Goal: Task Accomplishment & Management: Use online tool/utility

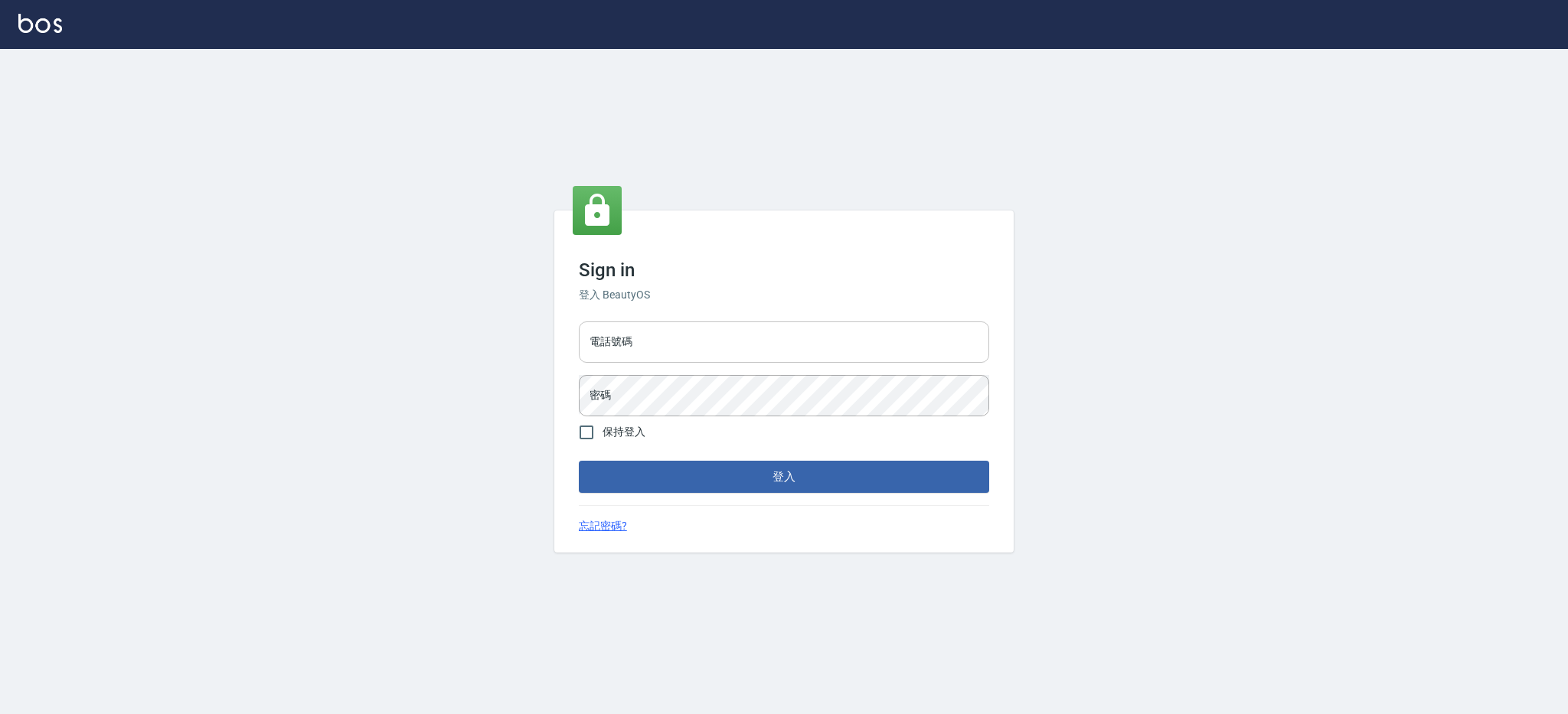
click at [648, 333] on input "電話號碼" at bounding box center [784, 342] width 411 height 42
type input "0426312798"
click at [579, 461] on button "登入" at bounding box center [784, 477] width 411 height 32
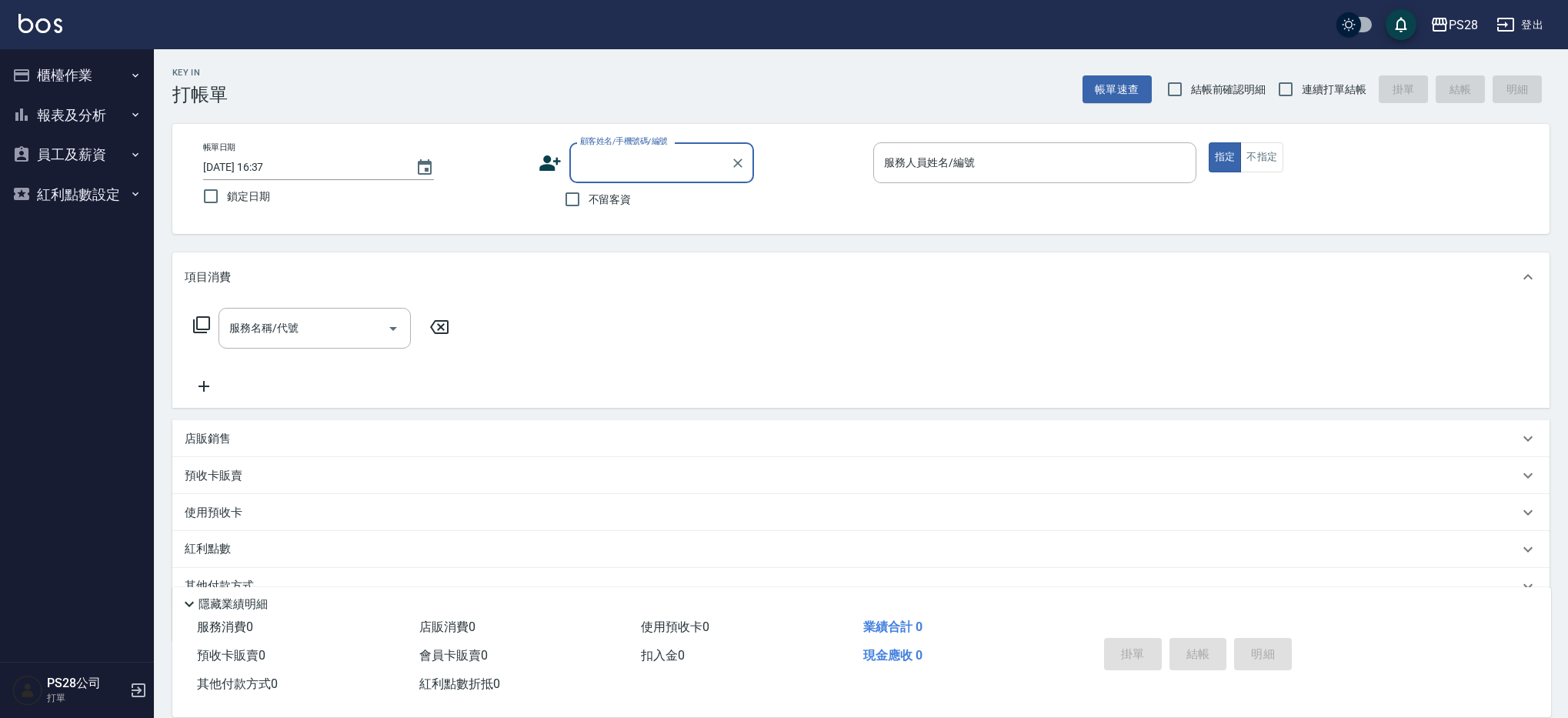
click at [1305, 92] on span "連續打單結帳" at bounding box center [1334, 90] width 64 height 16
click at [1302, 92] on input "連續打單結帳" at bounding box center [1286, 89] width 32 height 32
checkbox input "true"
click at [575, 213] on input "不留客資" at bounding box center [573, 199] width 32 height 32
checkbox input "true"
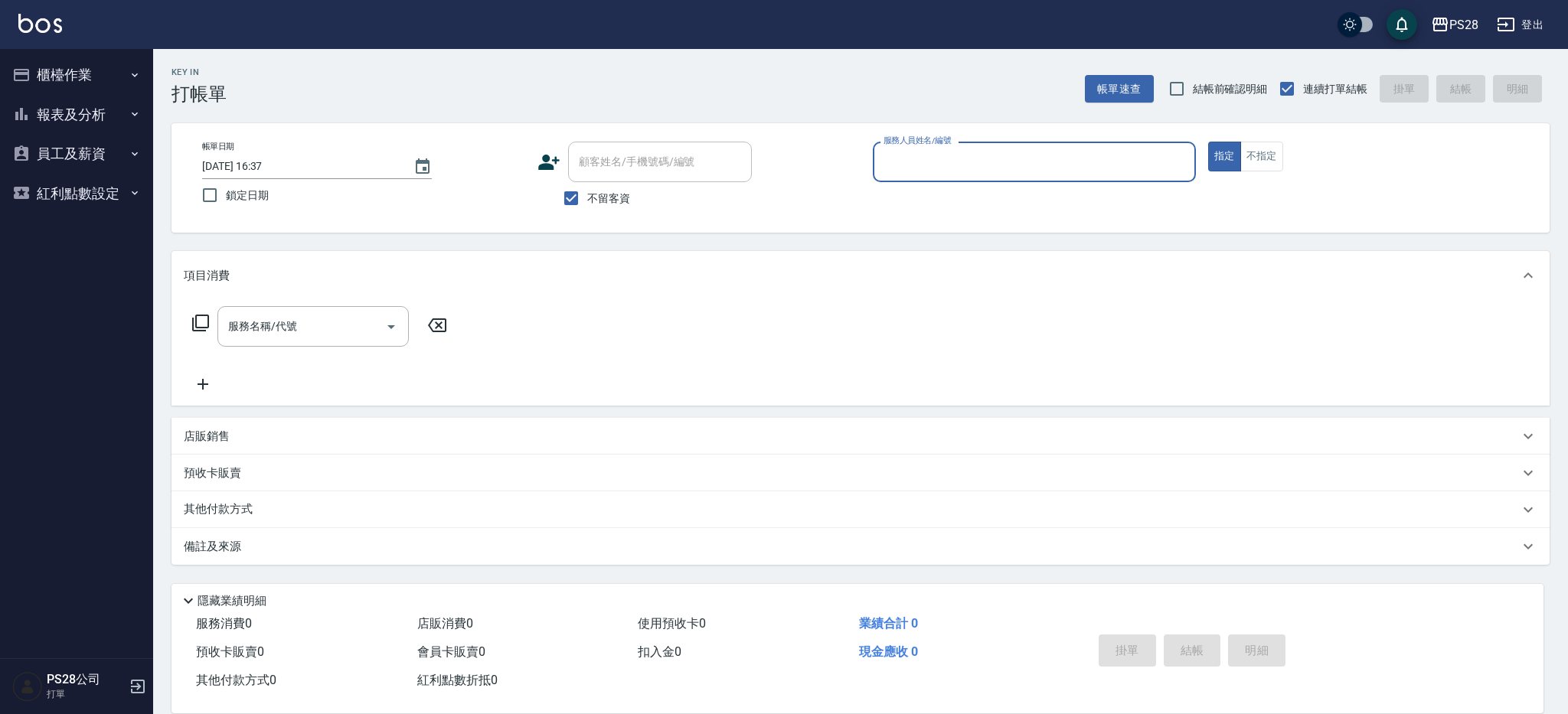
click at [954, 157] on input "服務人員姓名/編號" at bounding box center [1034, 162] width 309 height 27
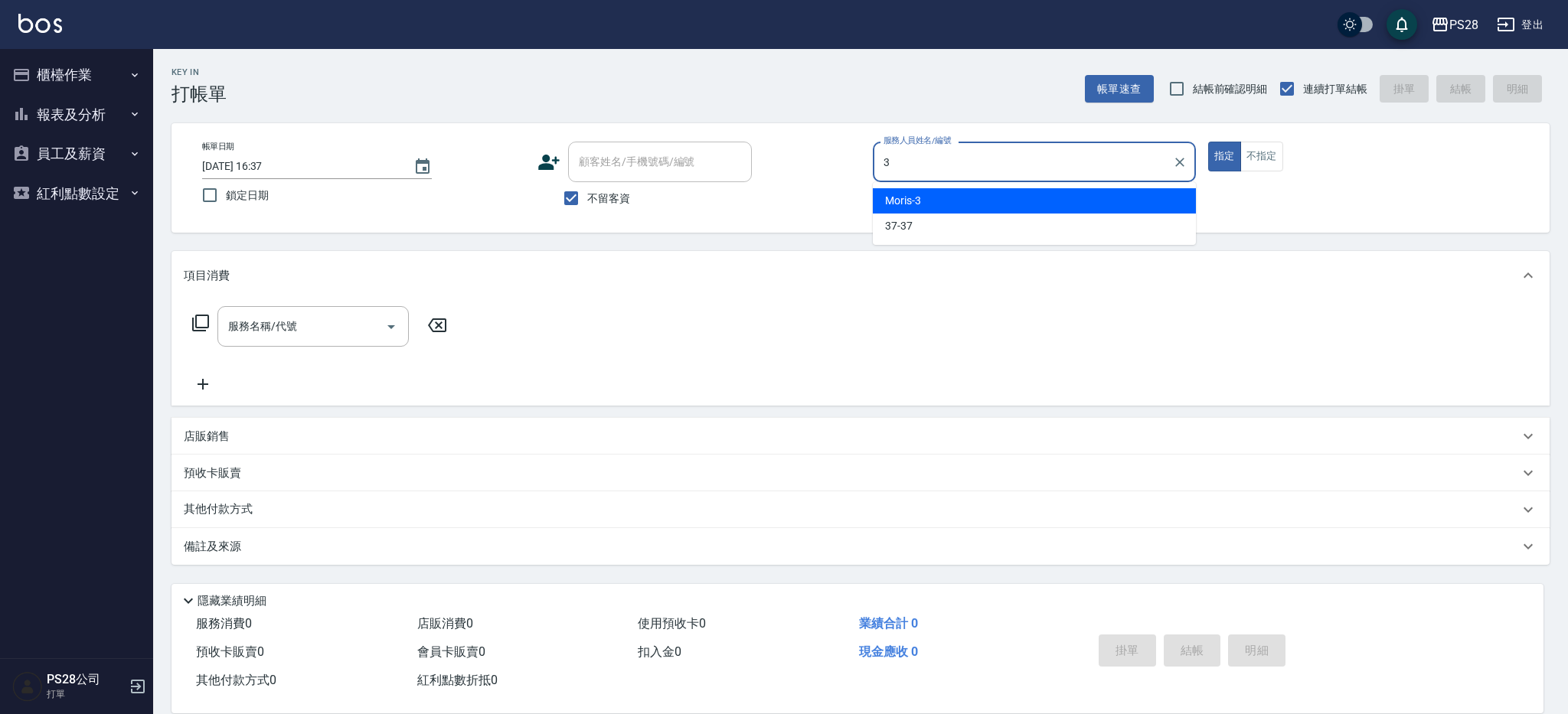
type input "Moris-3"
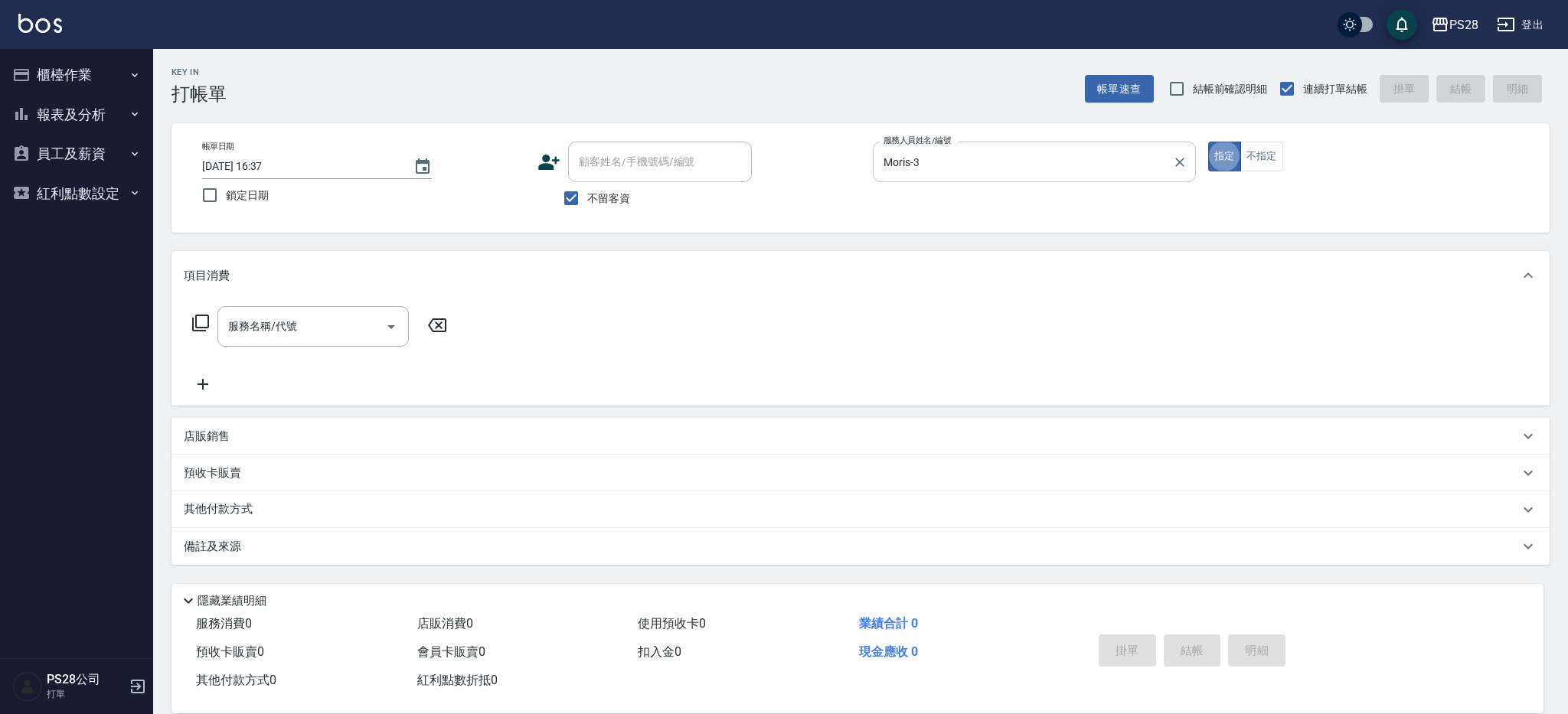
type button "true"
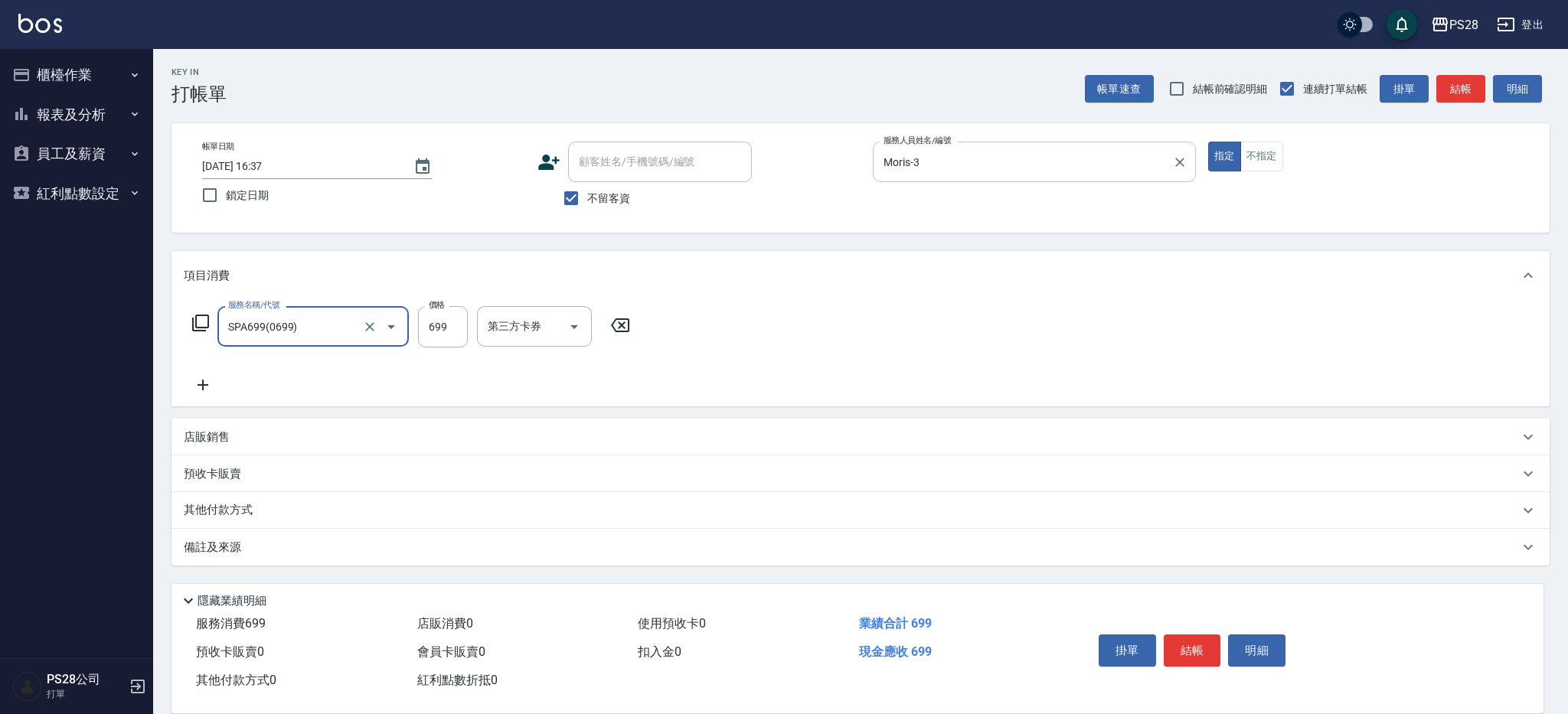
type input "SPA699(0699)"
type input "700"
type input "Moris-3"
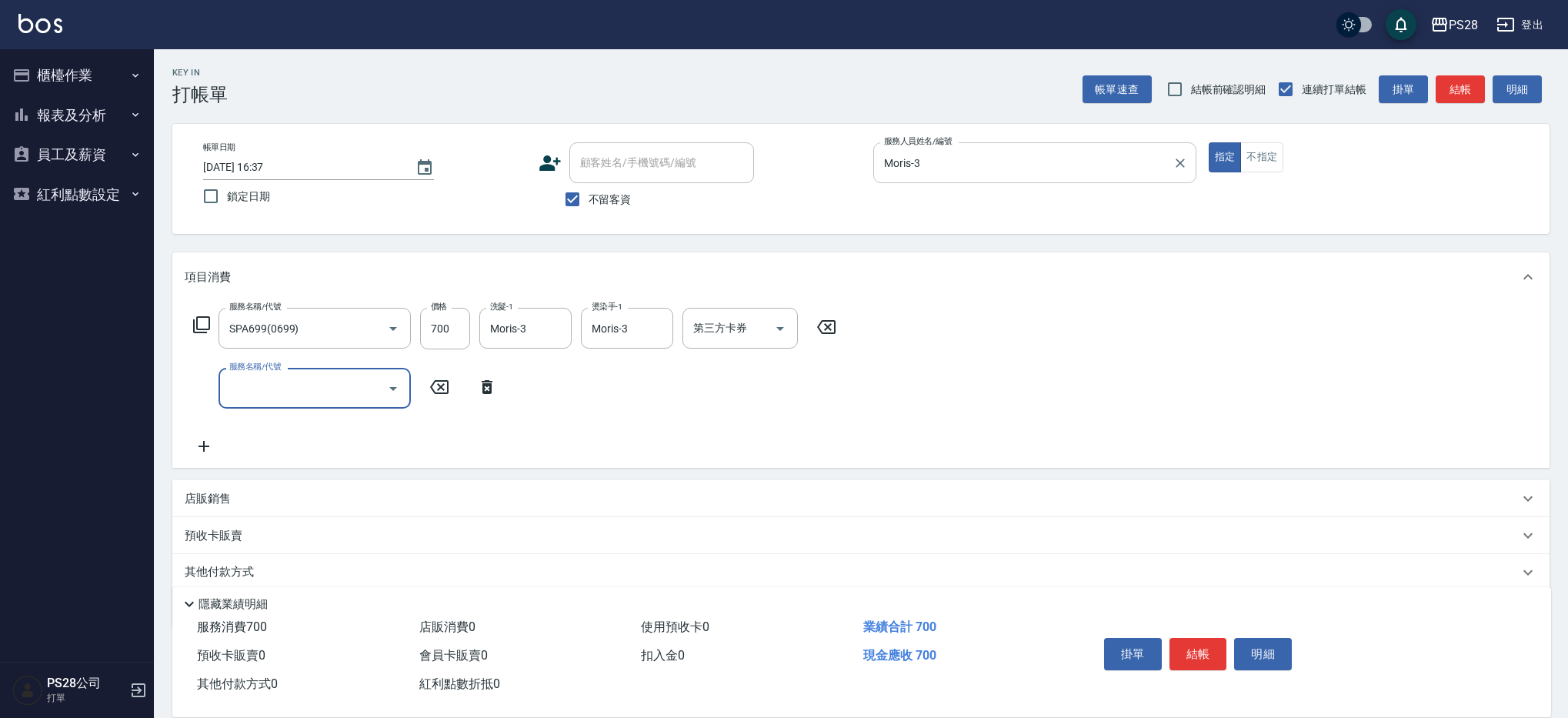
type input "3"
type input "OVC3699(3699)"
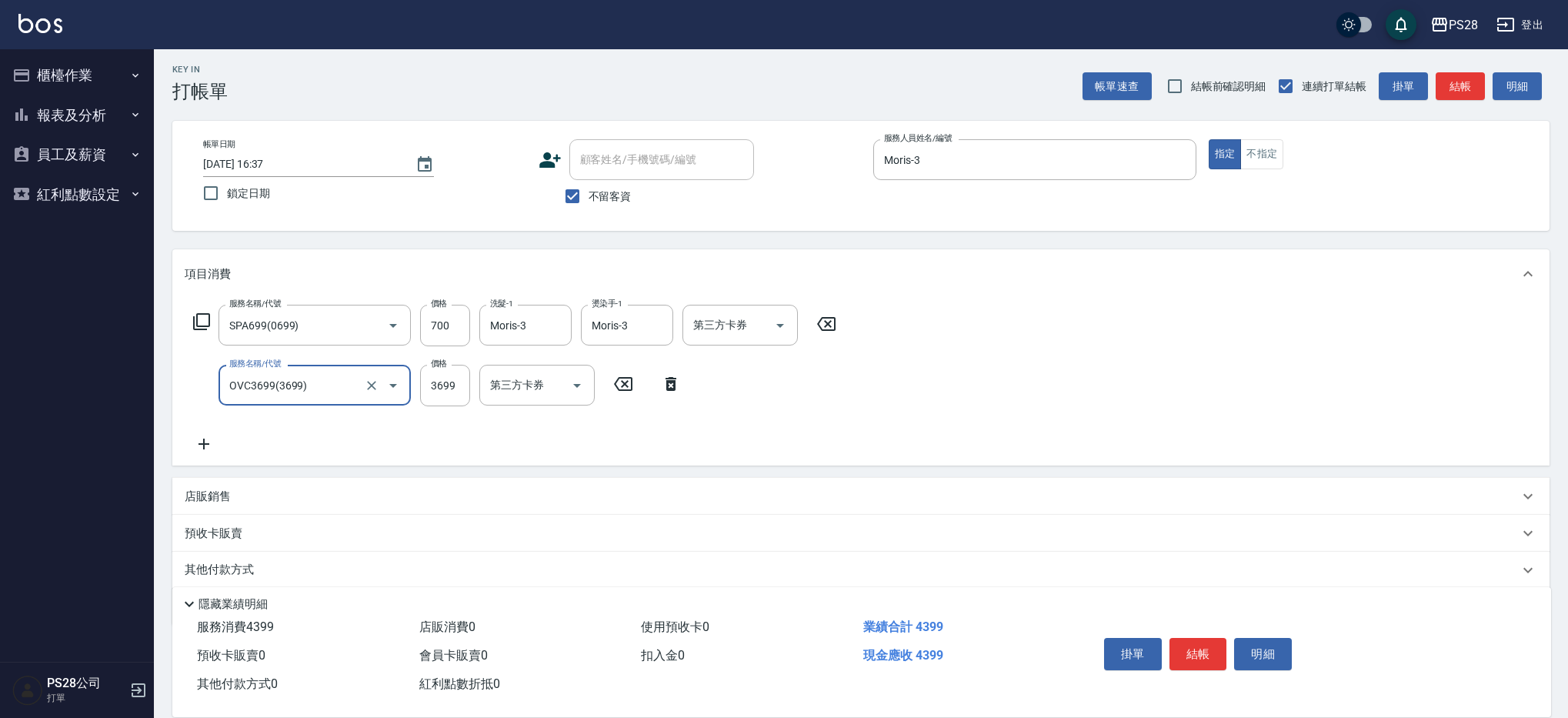
click at [339, 391] on input "OVC3699(3699)" at bounding box center [293, 386] width 136 height 27
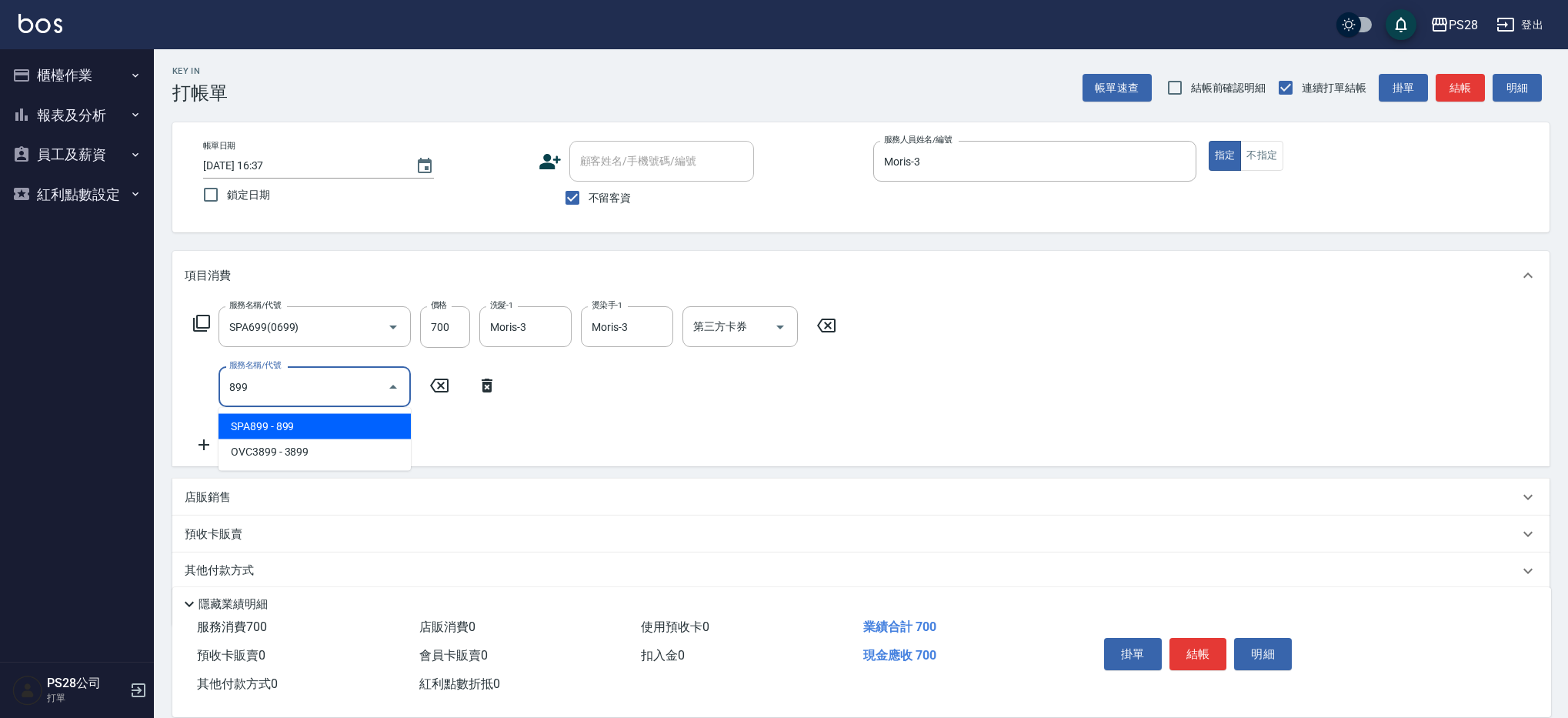
type input "SPA899(0899)"
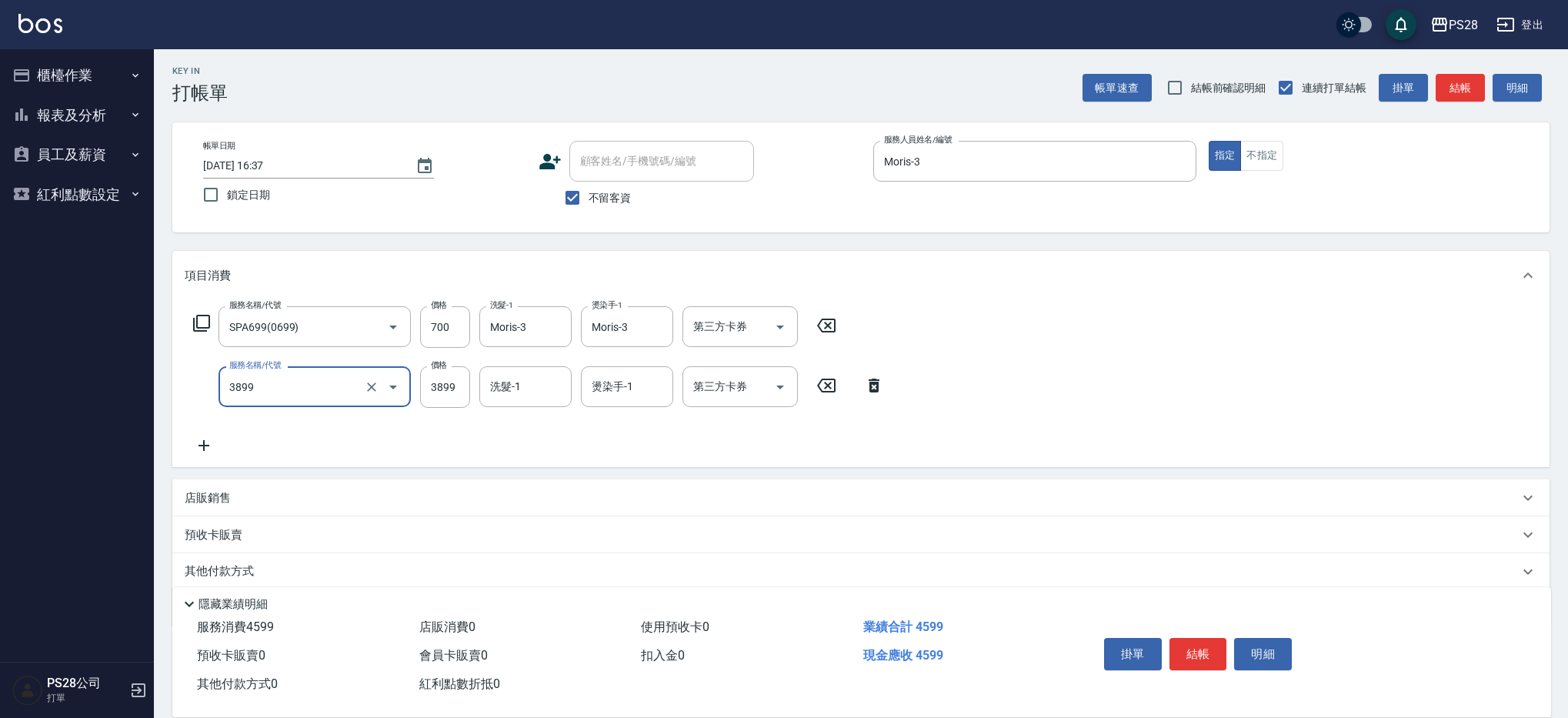
type input "OVC3899(3899)"
type input "Moris-3"
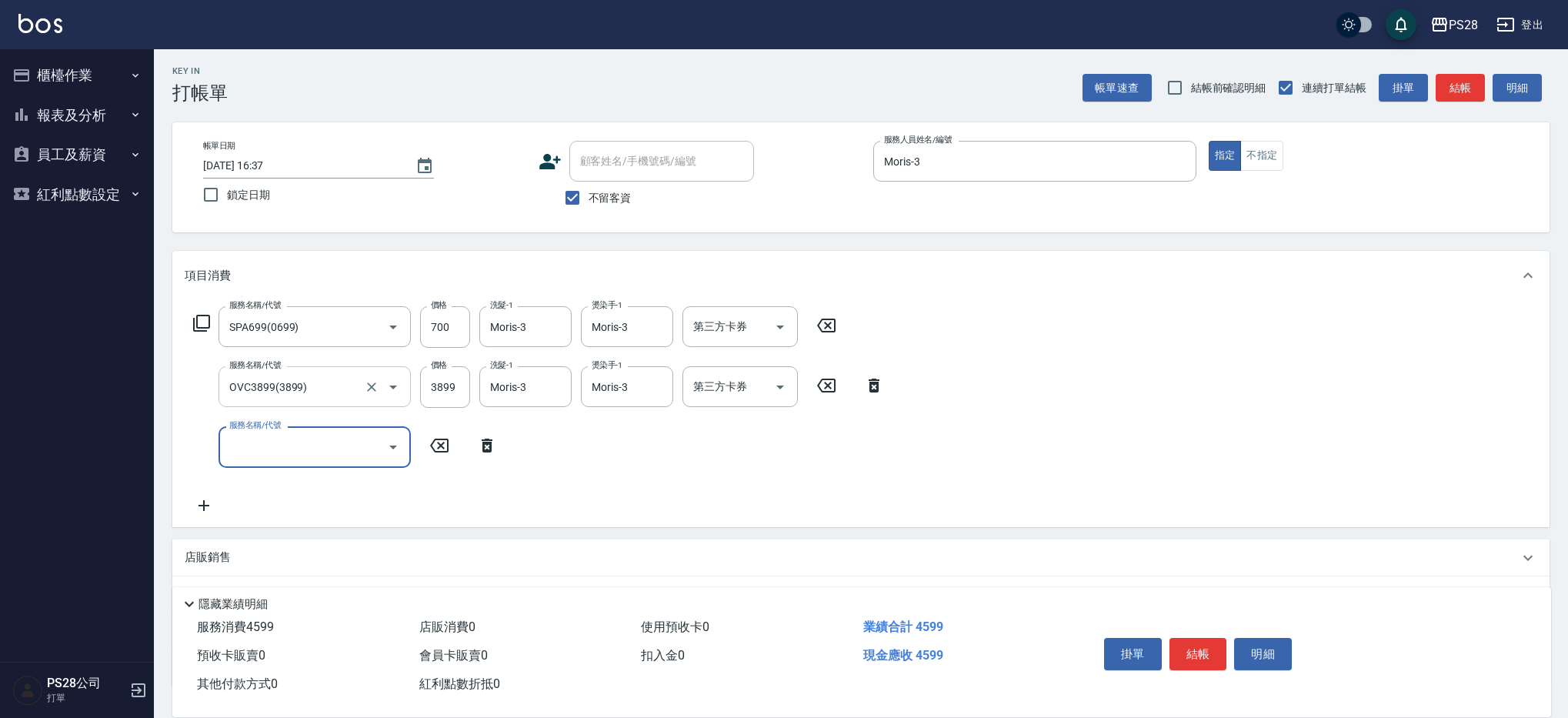
type input "2"
type input "染髮(501)"
type input "1200"
type input "Moris-3"
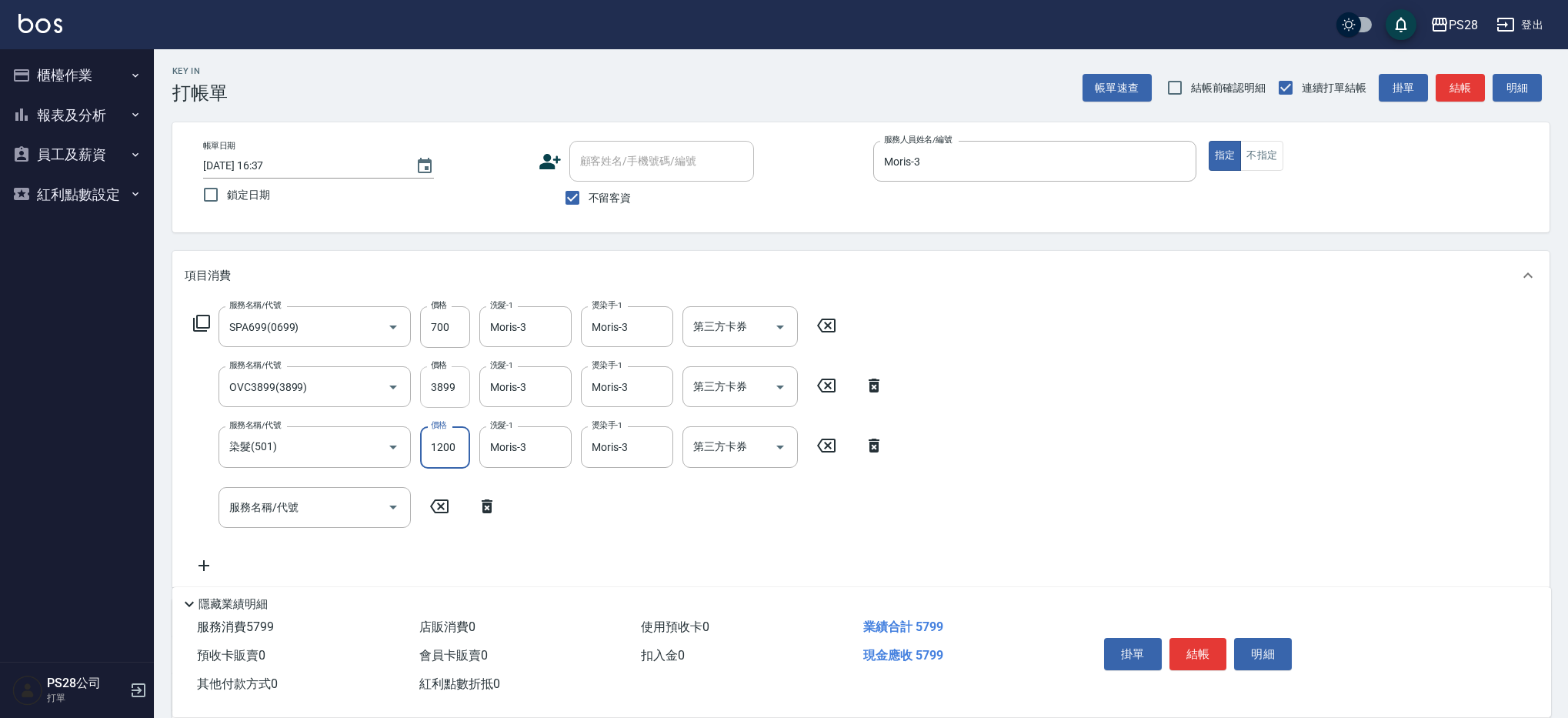
click at [444, 389] on input "3899" at bounding box center [445, 387] width 50 height 42
type input "3699"
click at [1198, 648] on button "結帳" at bounding box center [1198, 654] width 58 height 32
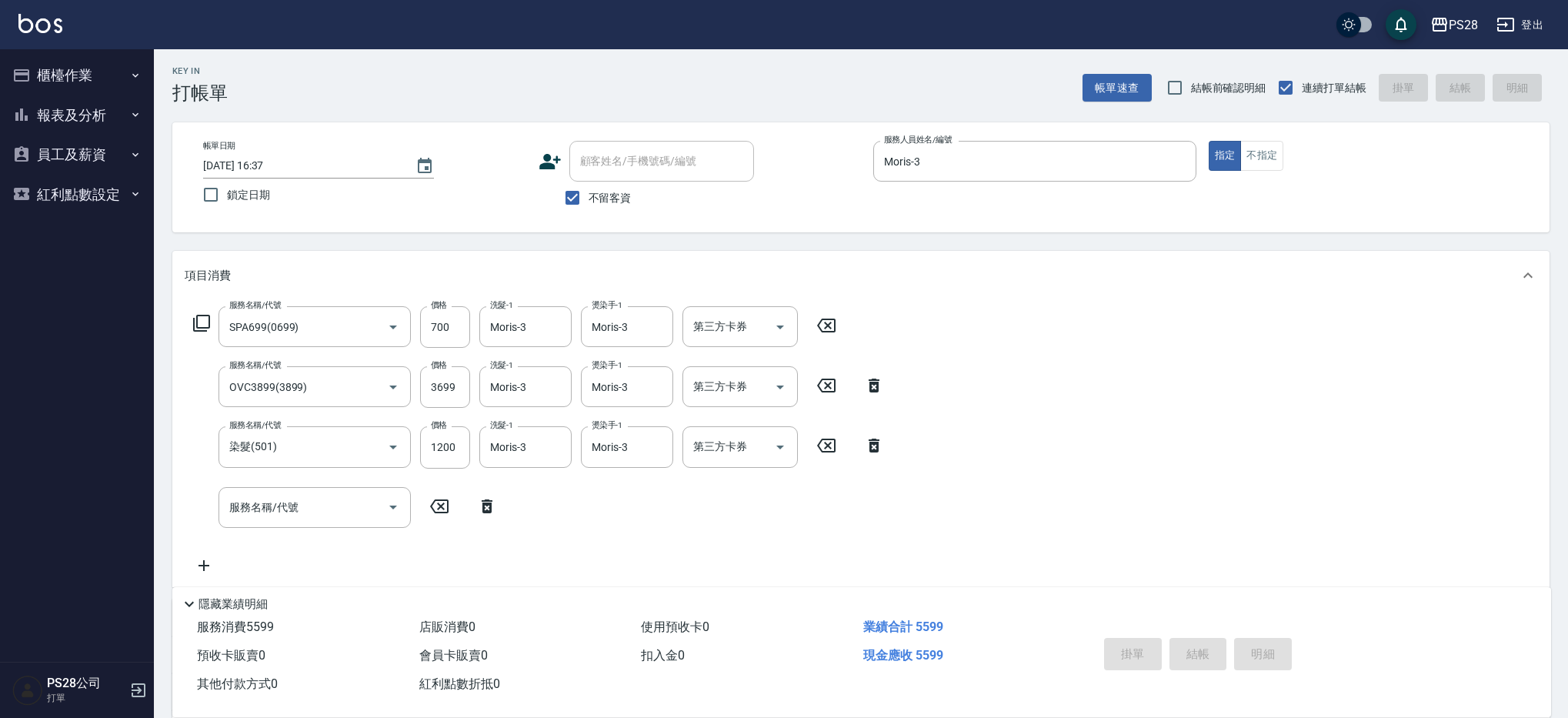
type input "[DATE] 16:38"
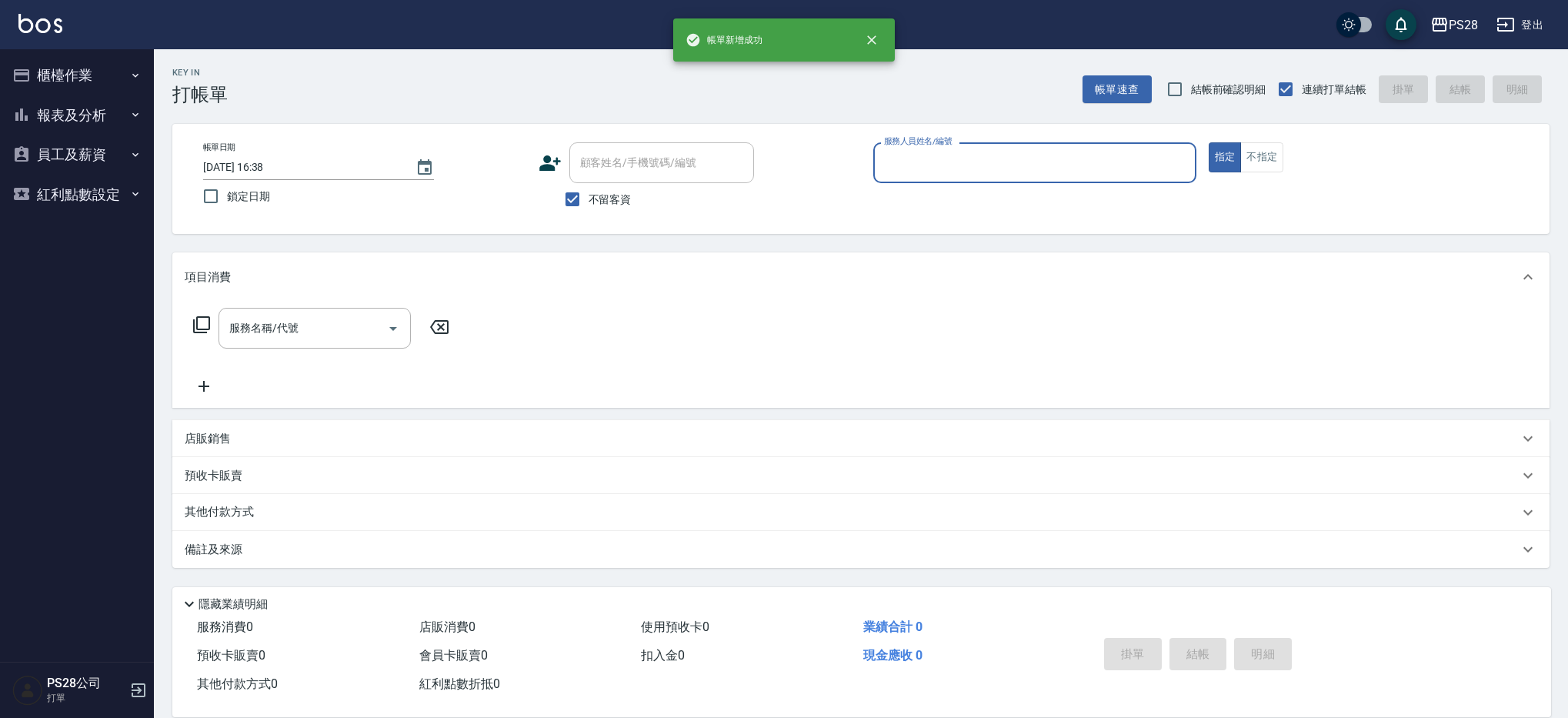
scroll to position [0, 0]
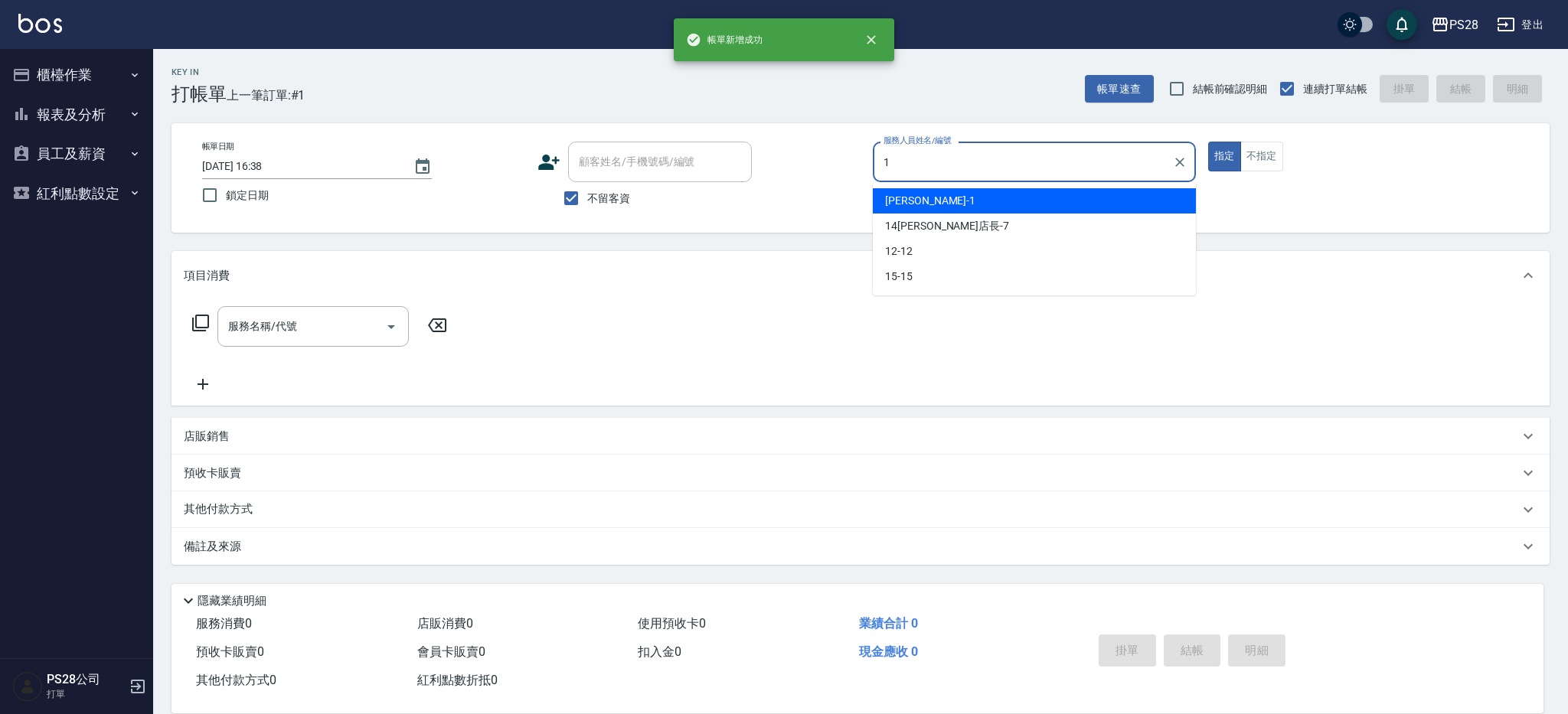
type input "[PERSON_NAME]-1"
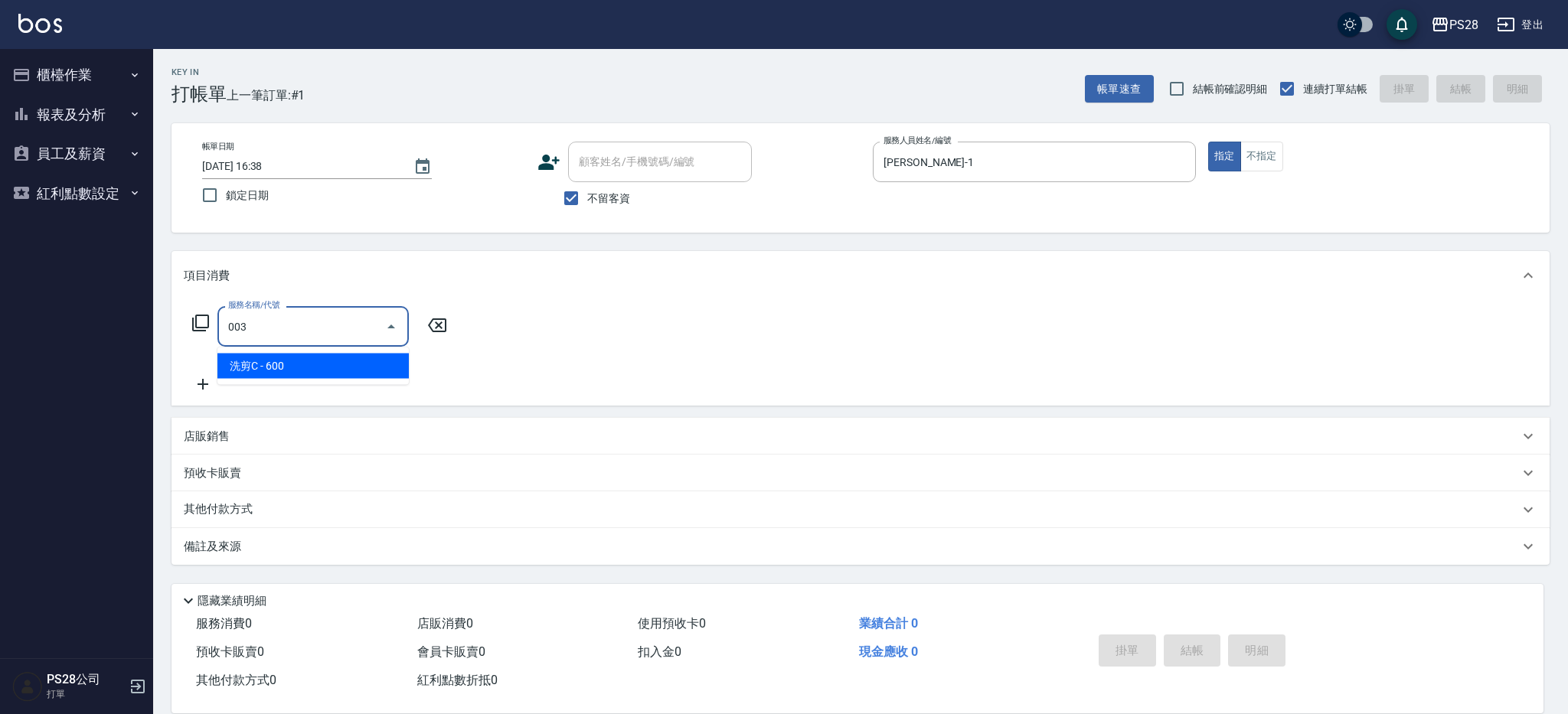
type input "洗剪C(003)"
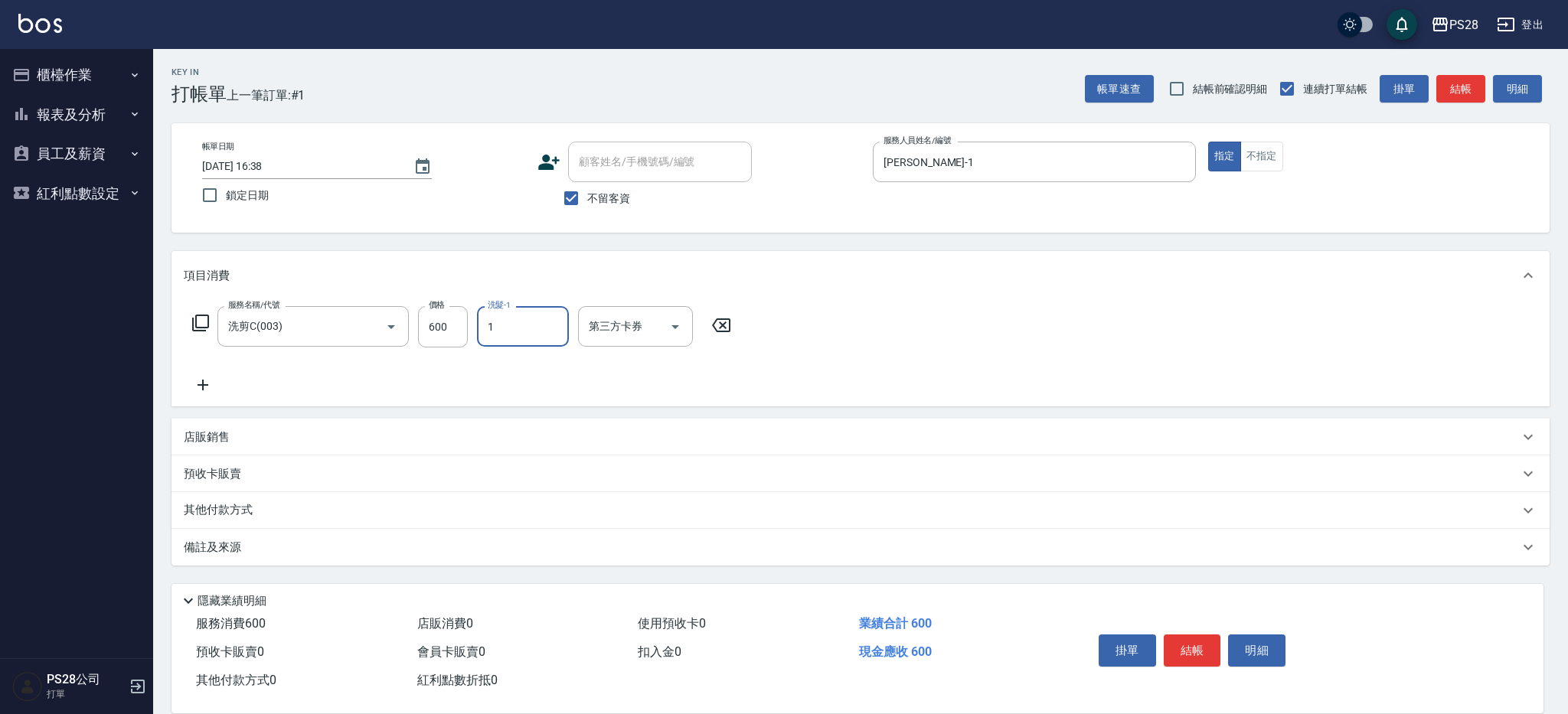
type input "[PERSON_NAME]-1"
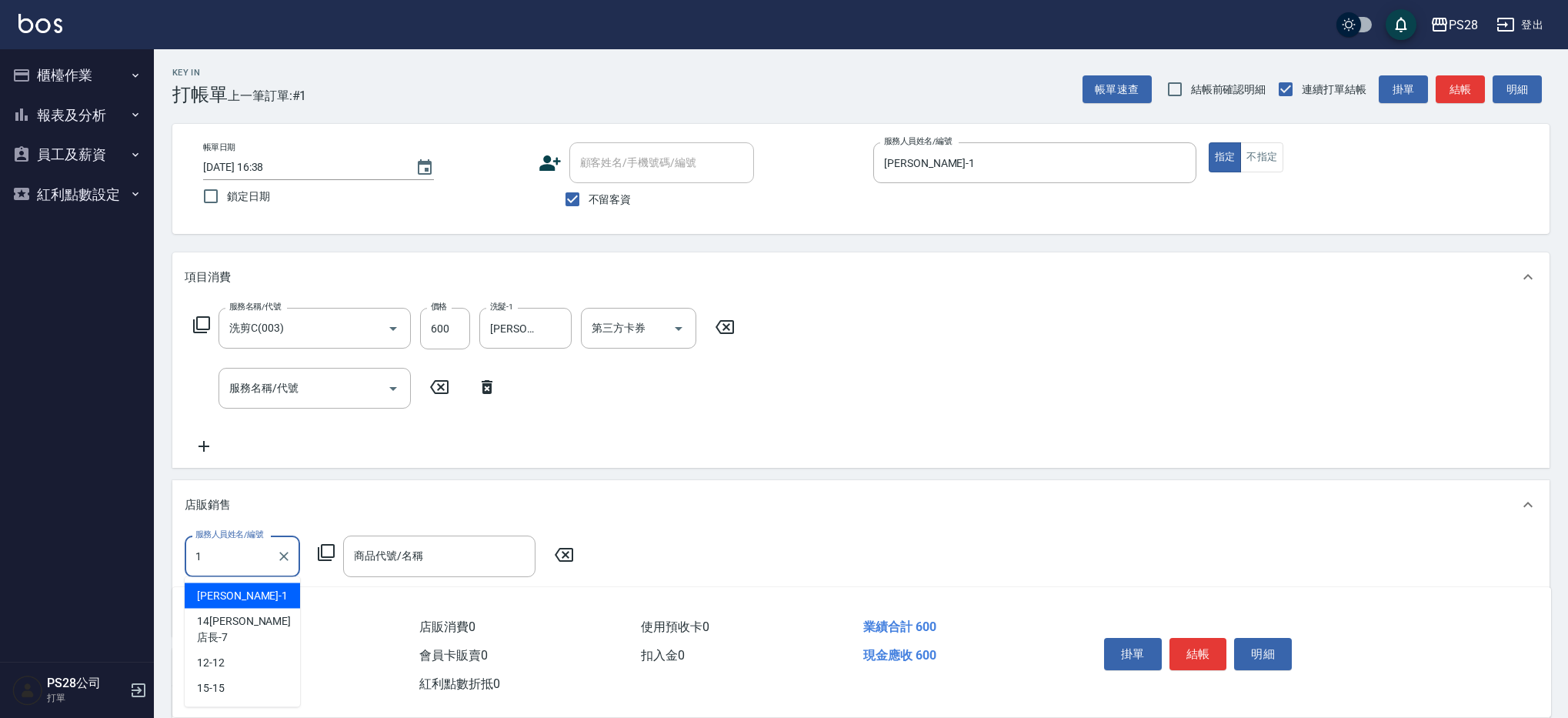
type input "[PERSON_NAME]-1"
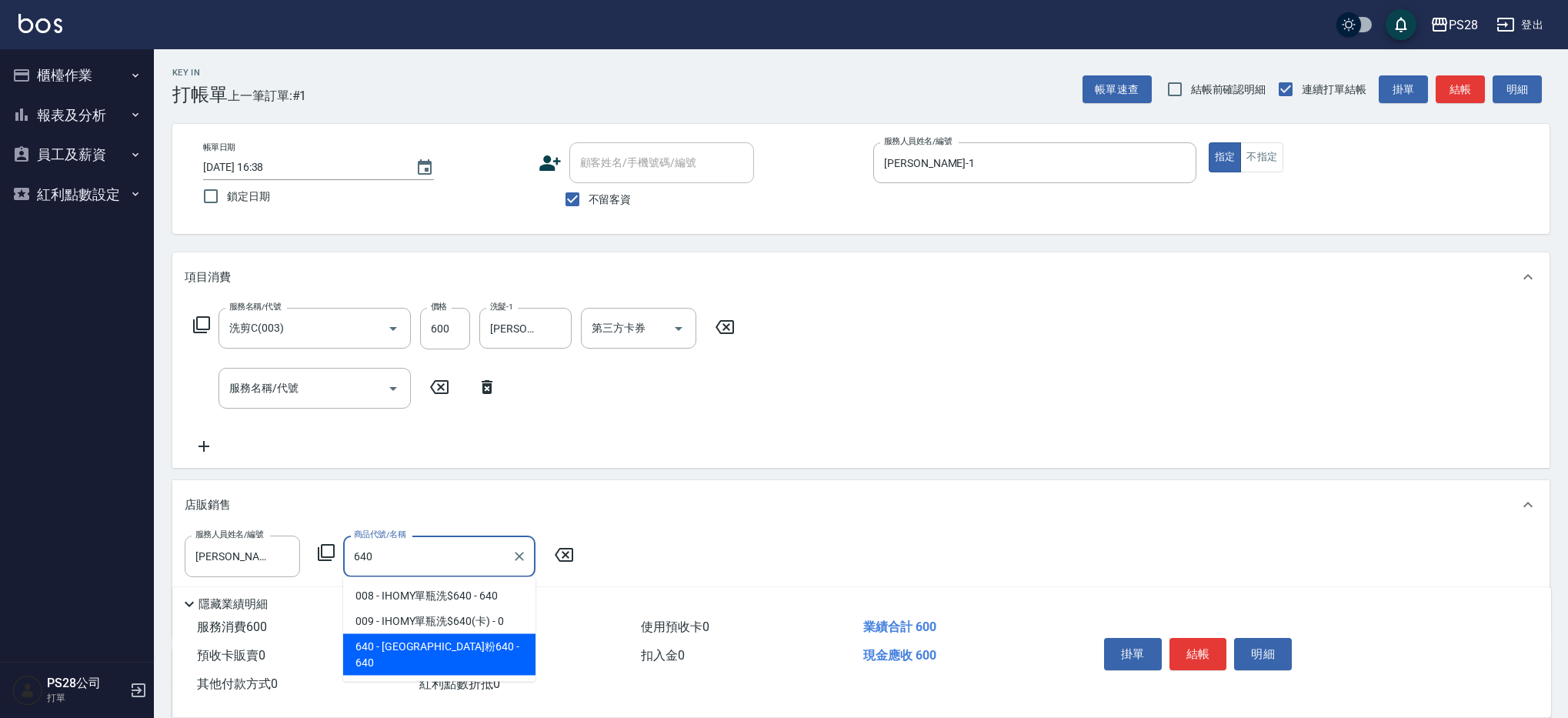
type input "澎澎粉640"
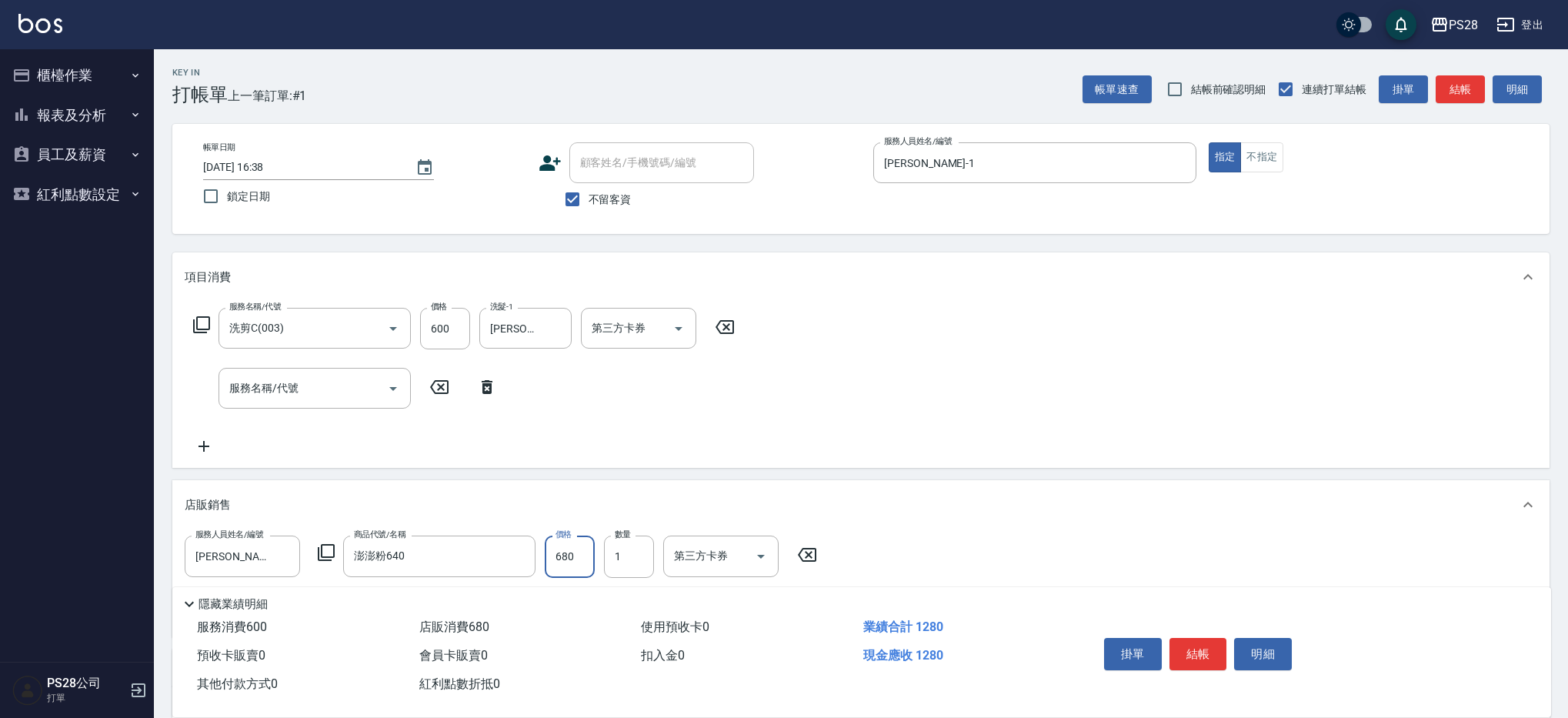
type input "680"
click at [1204, 649] on button "結帳" at bounding box center [1198, 654] width 58 height 32
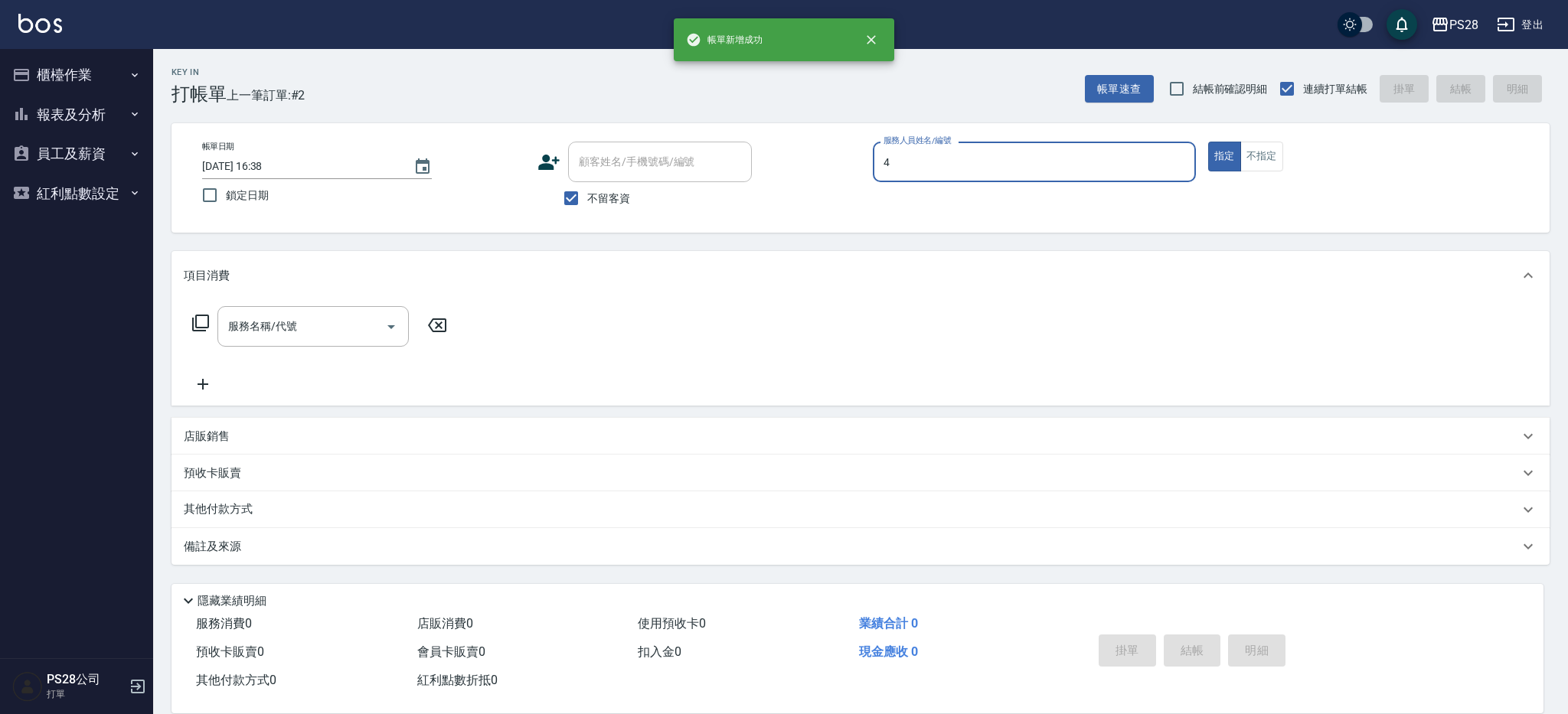
type input "NITA-4"
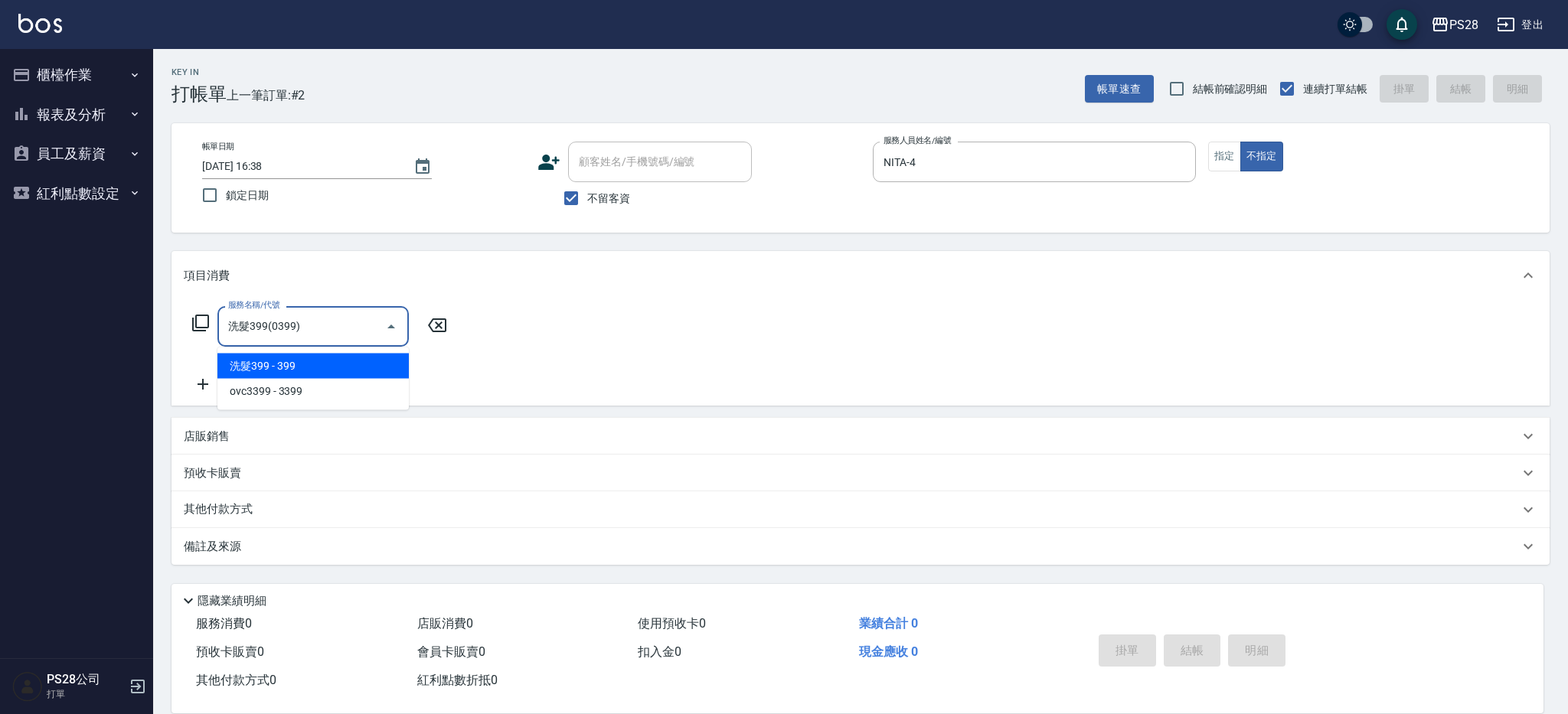
type input "洗髮399(0399)"
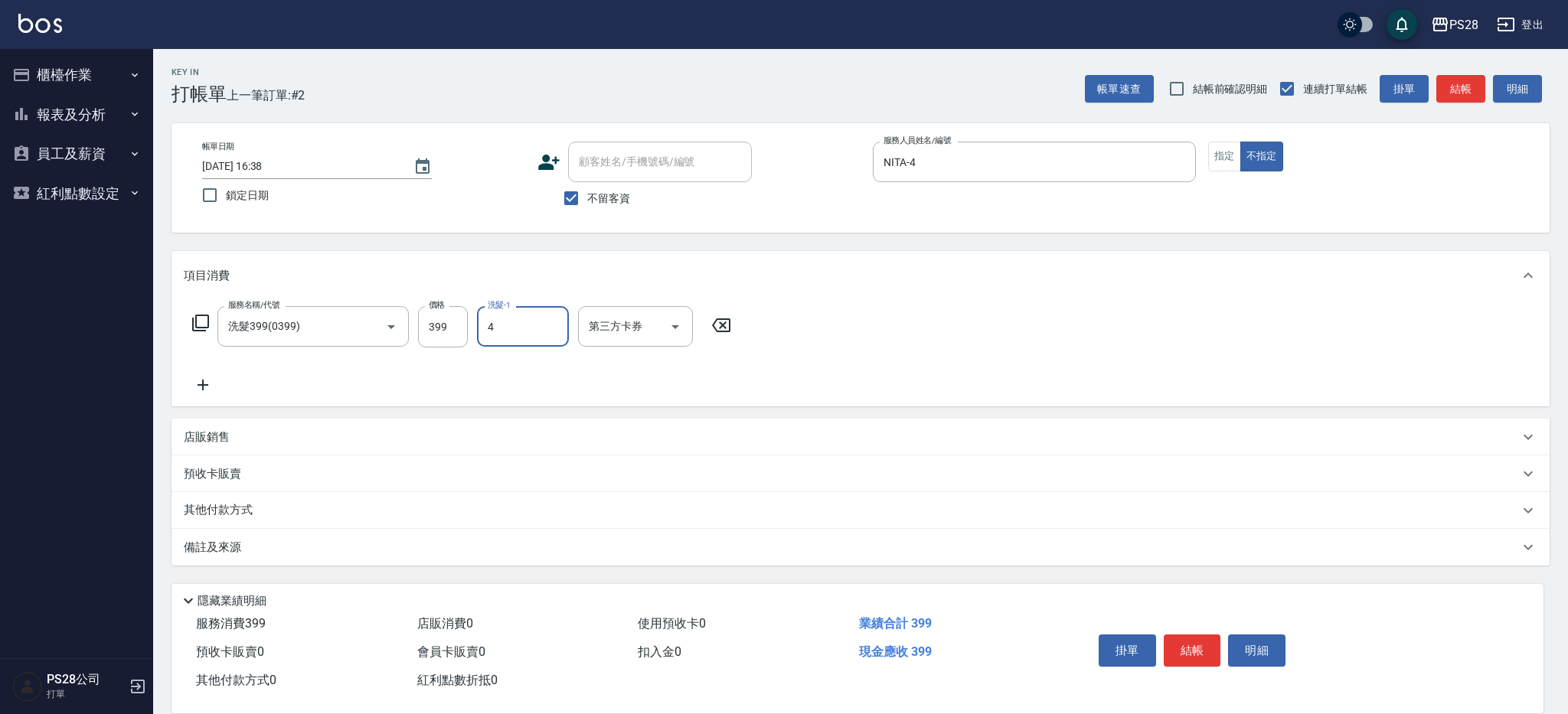
type input "NITA-4"
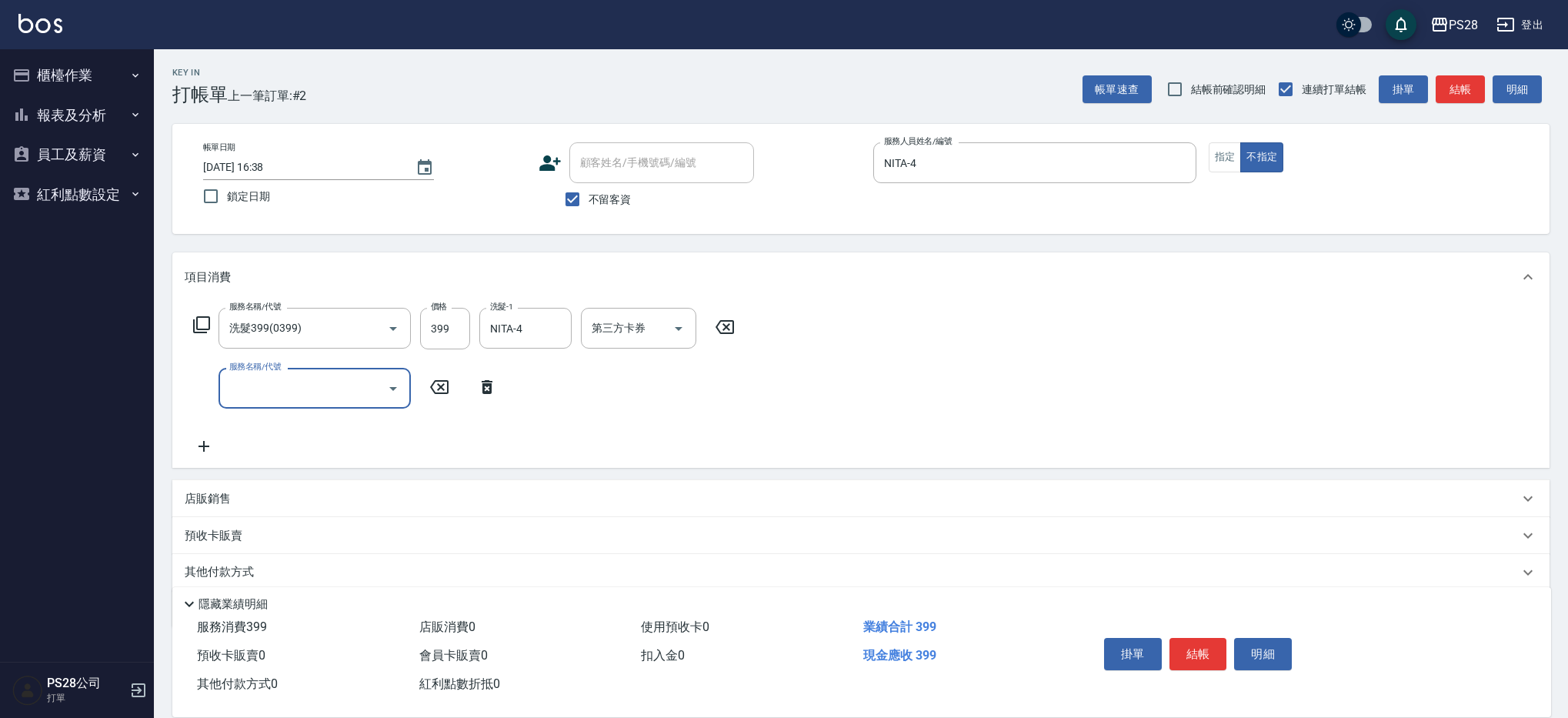
type input "1"
type input "單剪(250)"
type input "149"
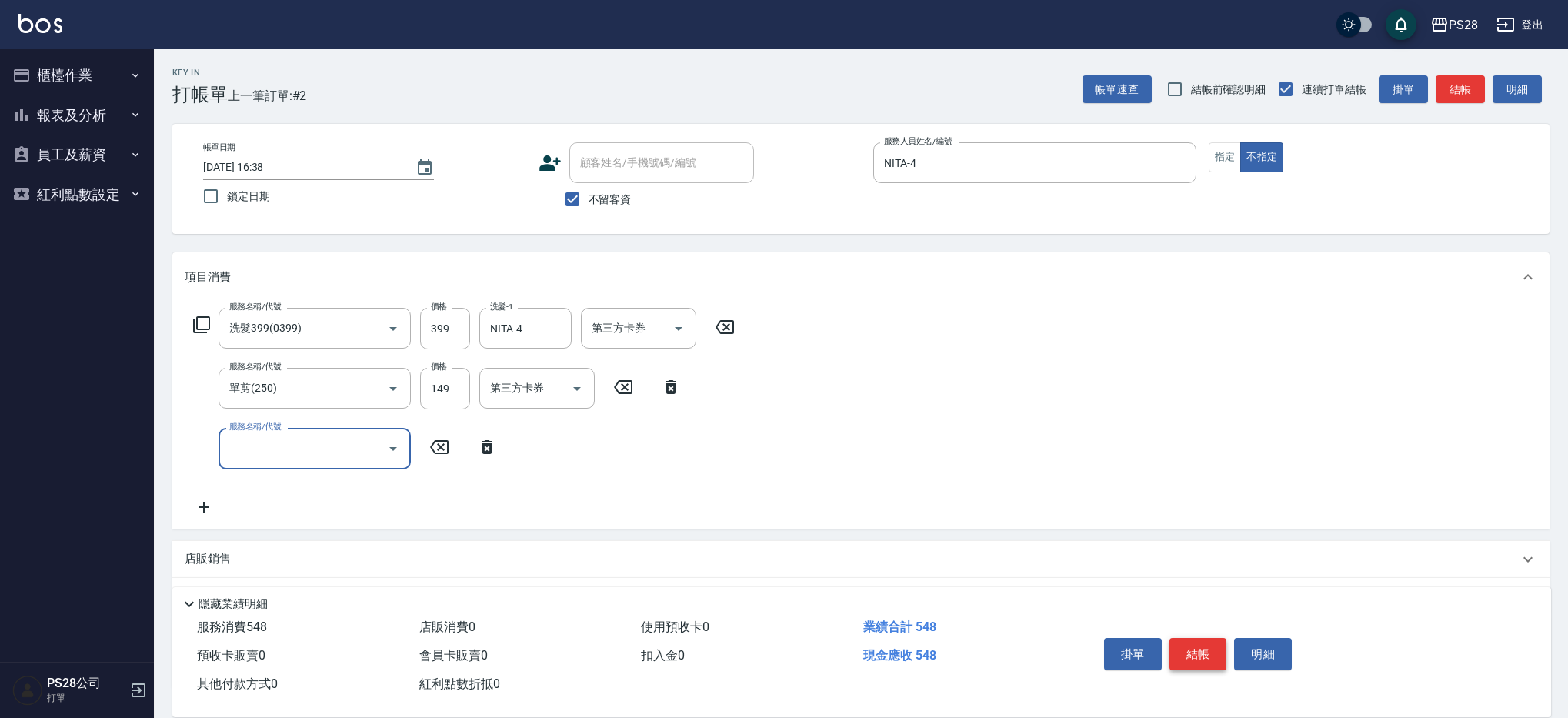
click at [1206, 646] on button "結帳" at bounding box center [1198, 654] width 58 height 32
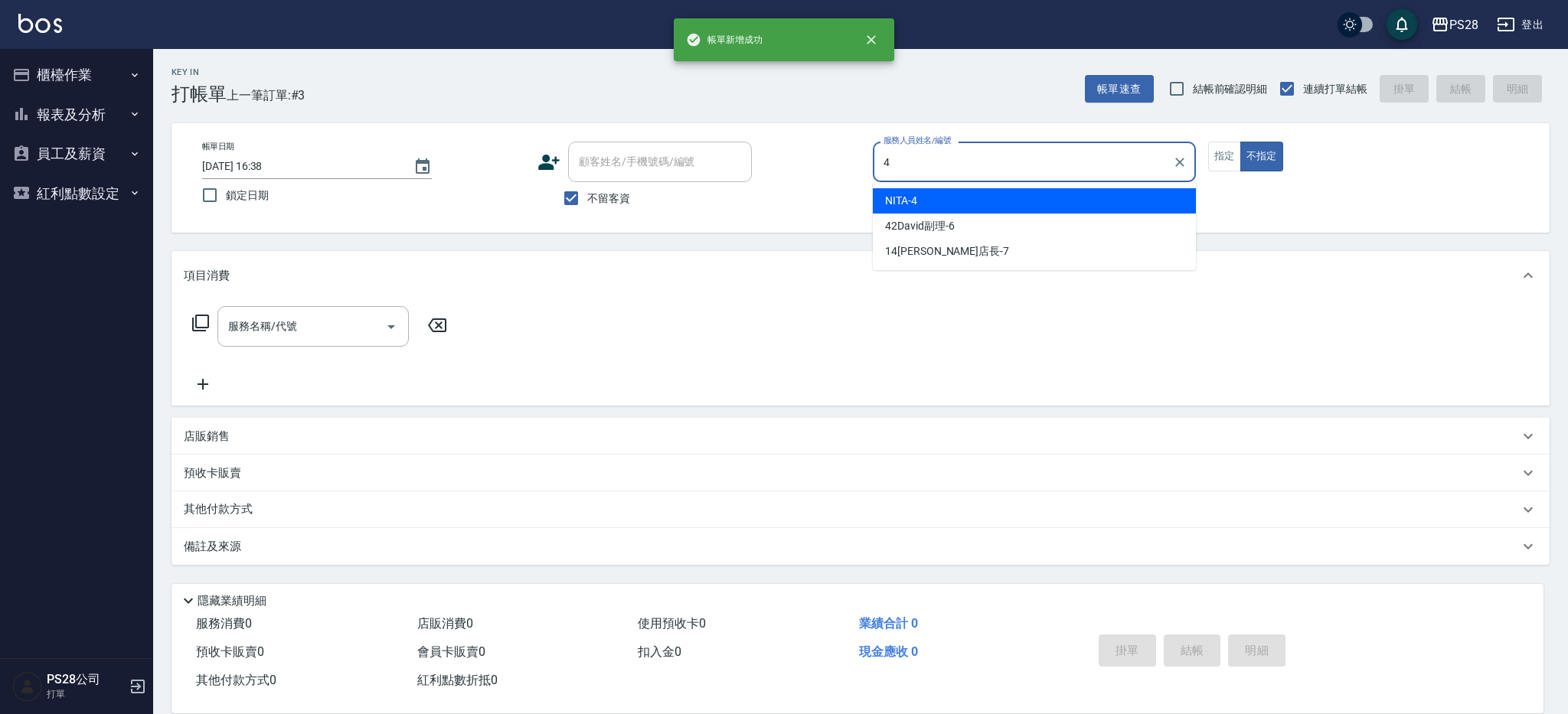
type input "NITA-4"
type button "false"
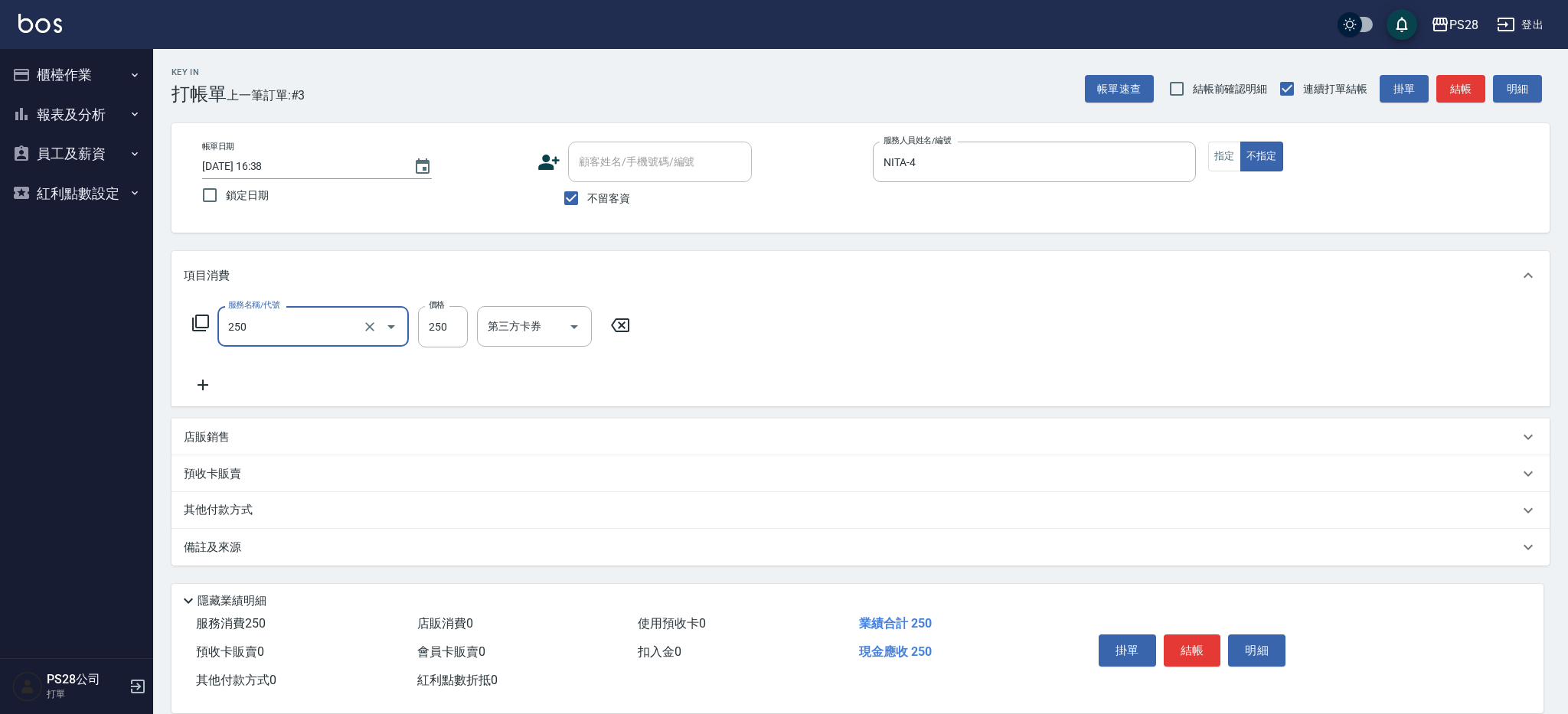
type input "單剪(250)"
type input "149"
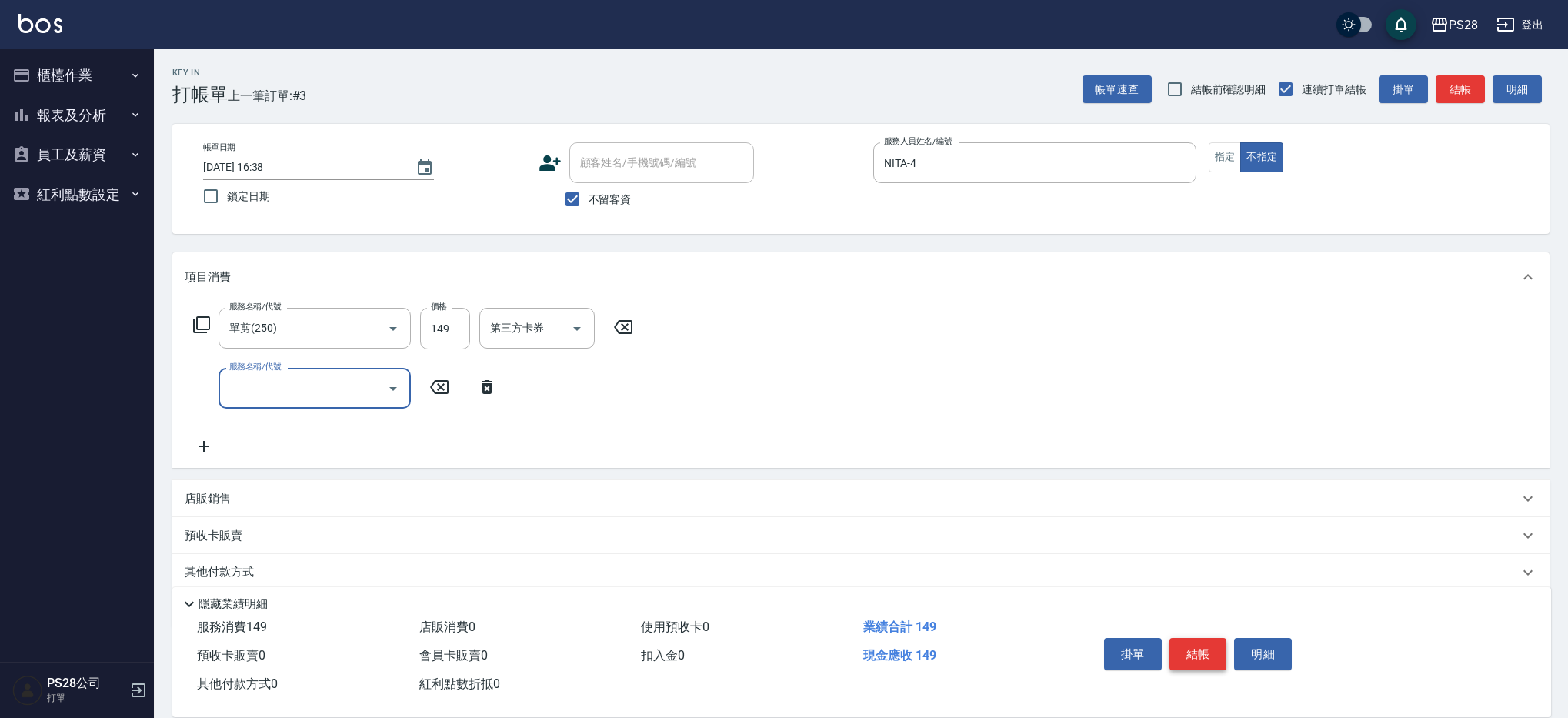
click at [1214, 644] on button "結帳" at bounding box center [1198, 654] width 58 height 32
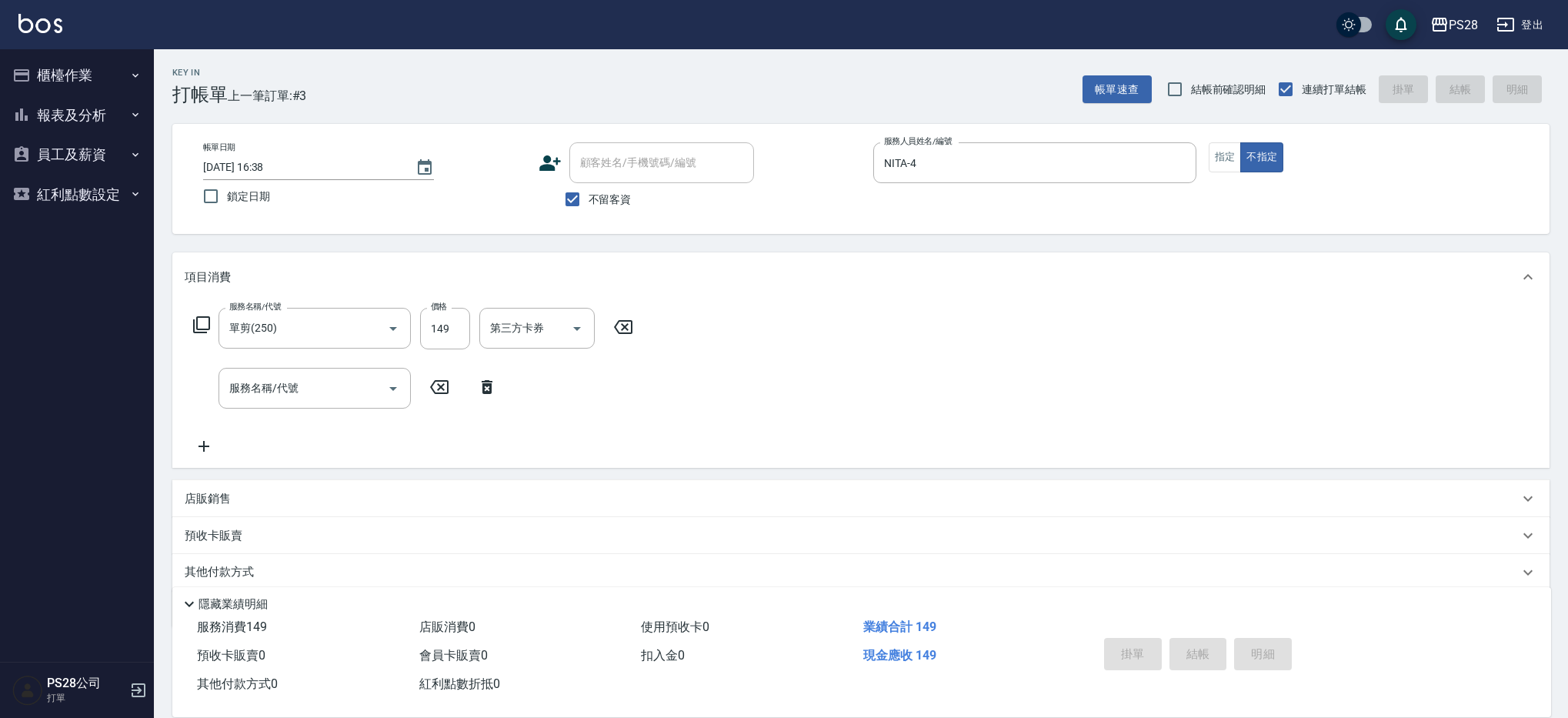
type input "[DATE] 16:39"
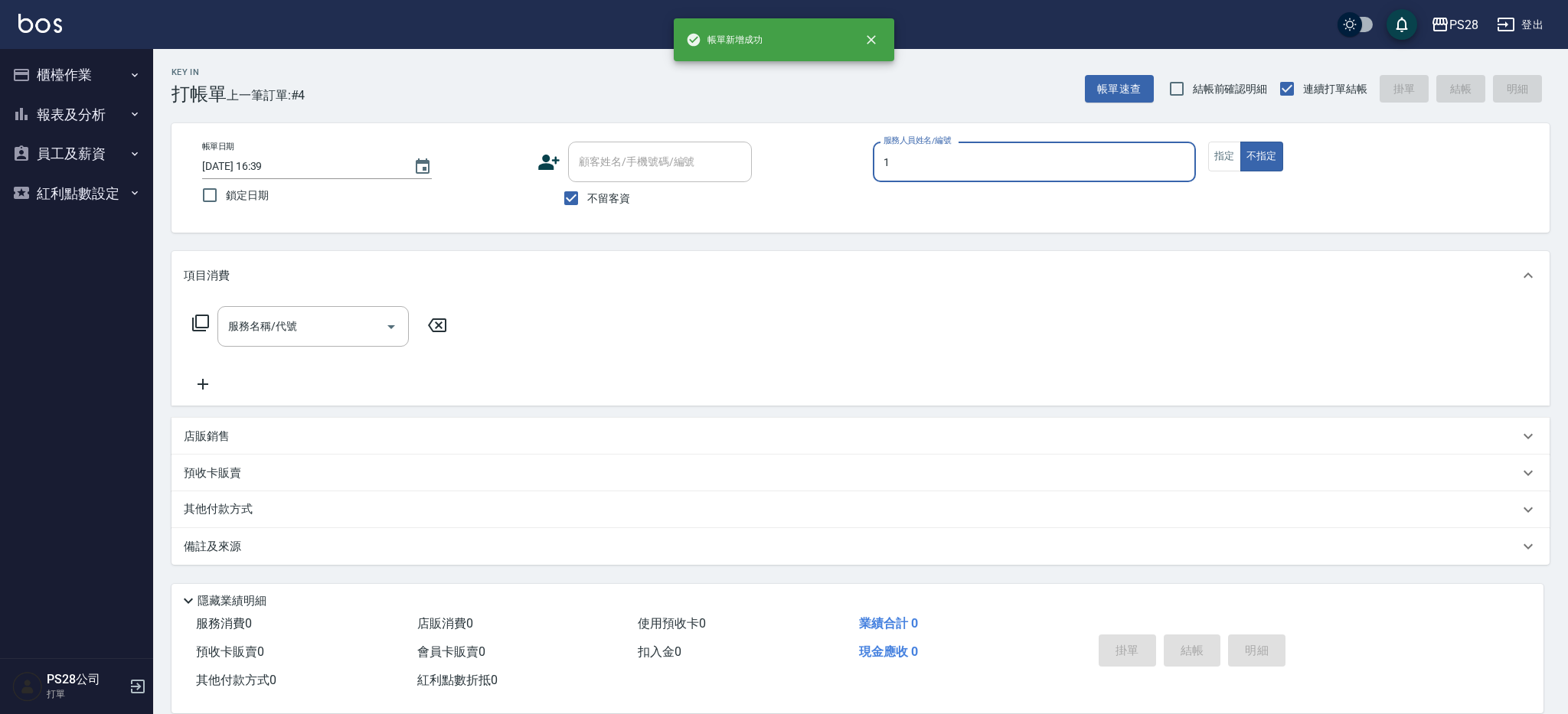
type input "[PERSON_NAME]-1"
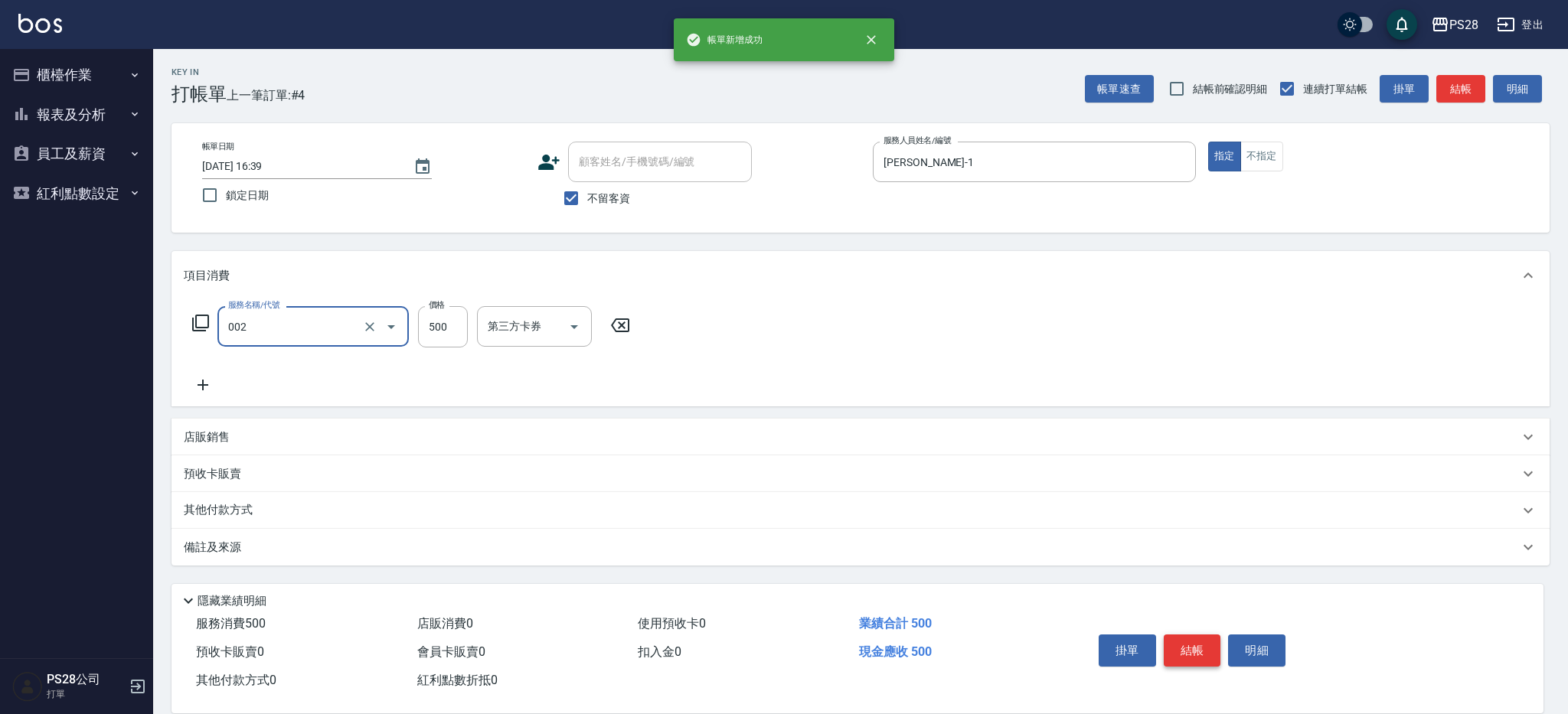
type input "洗剪D(002)"
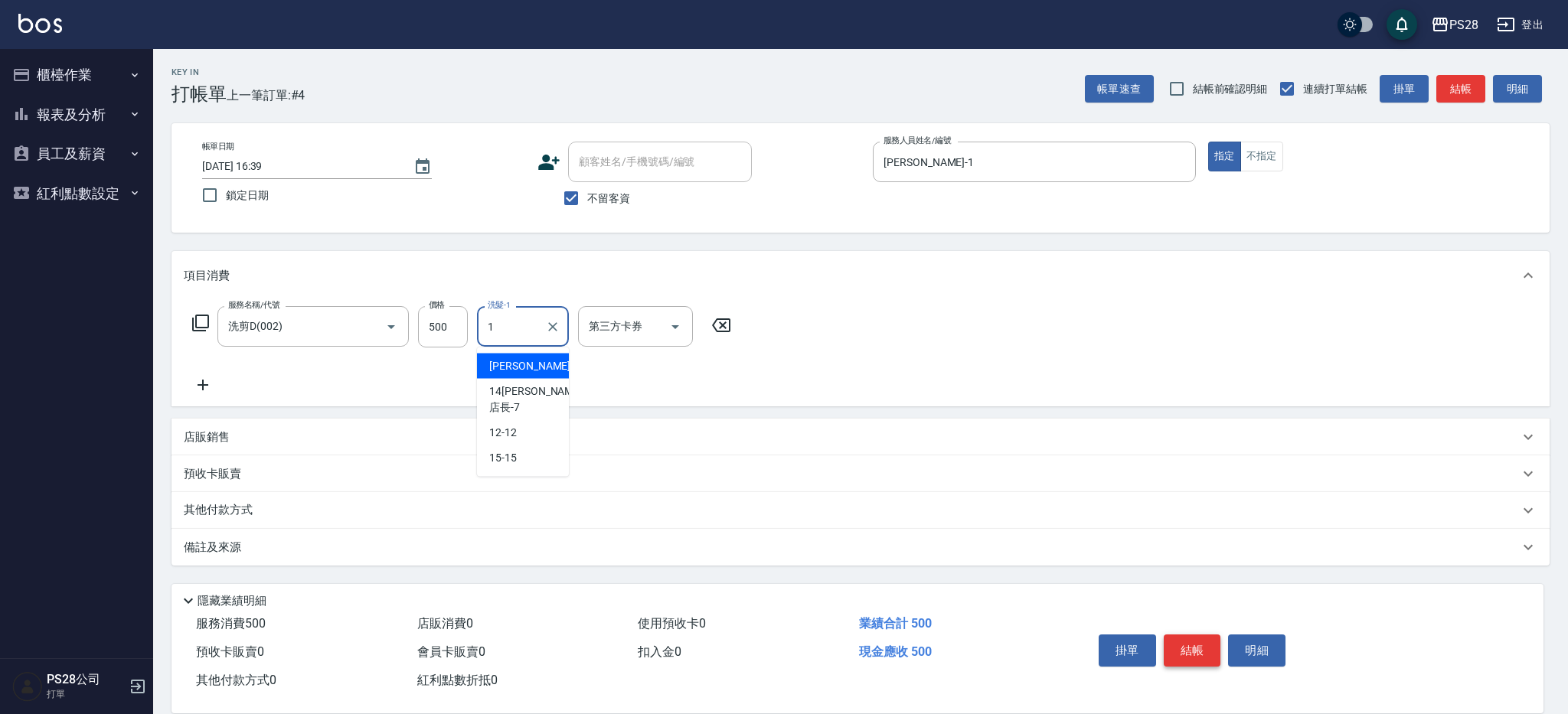
type input "[PERSON_NAME]-1"
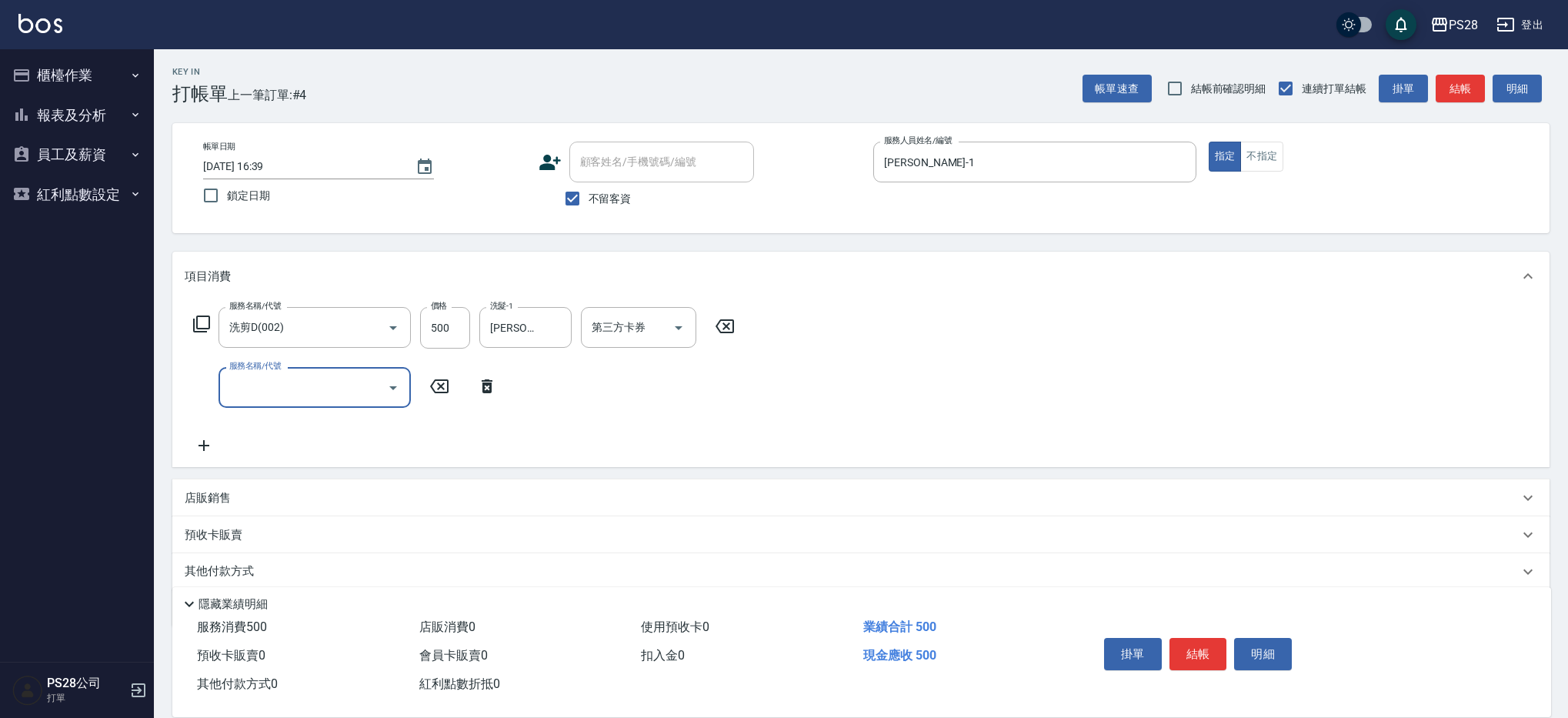
click at [1198, 649] on button "結帳" at bounding box center [1198, 654] width 58 height 32
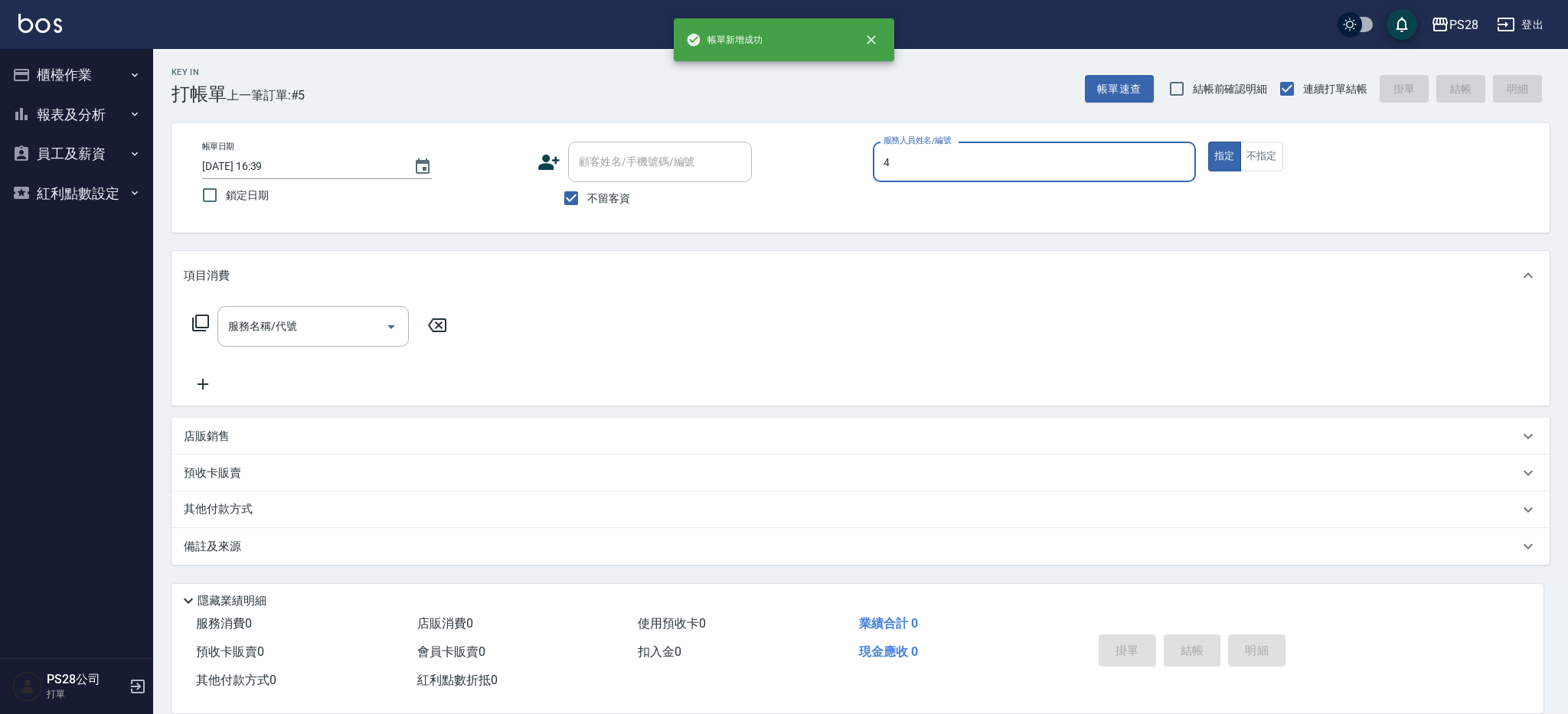
type input "NITA-4"
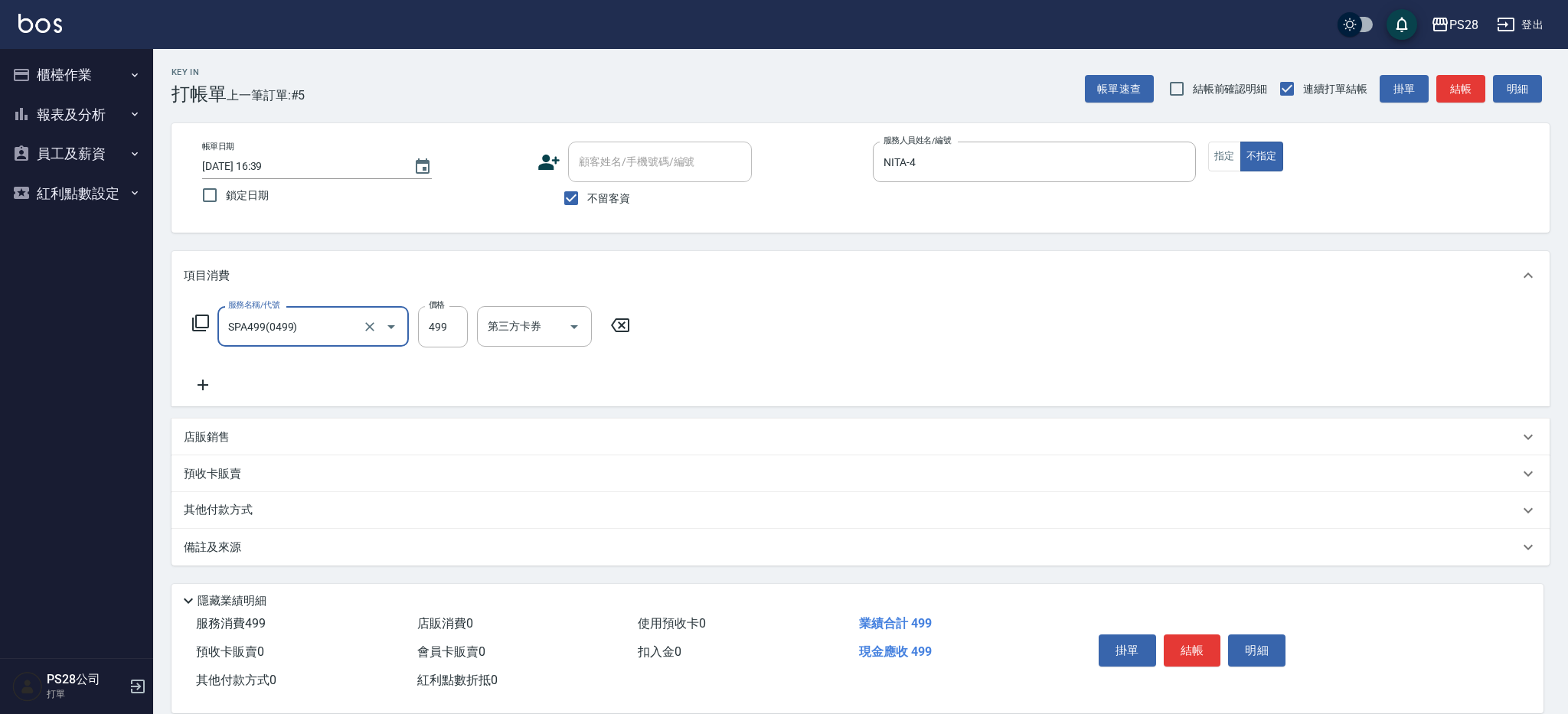
type input "SPA499(0499)"
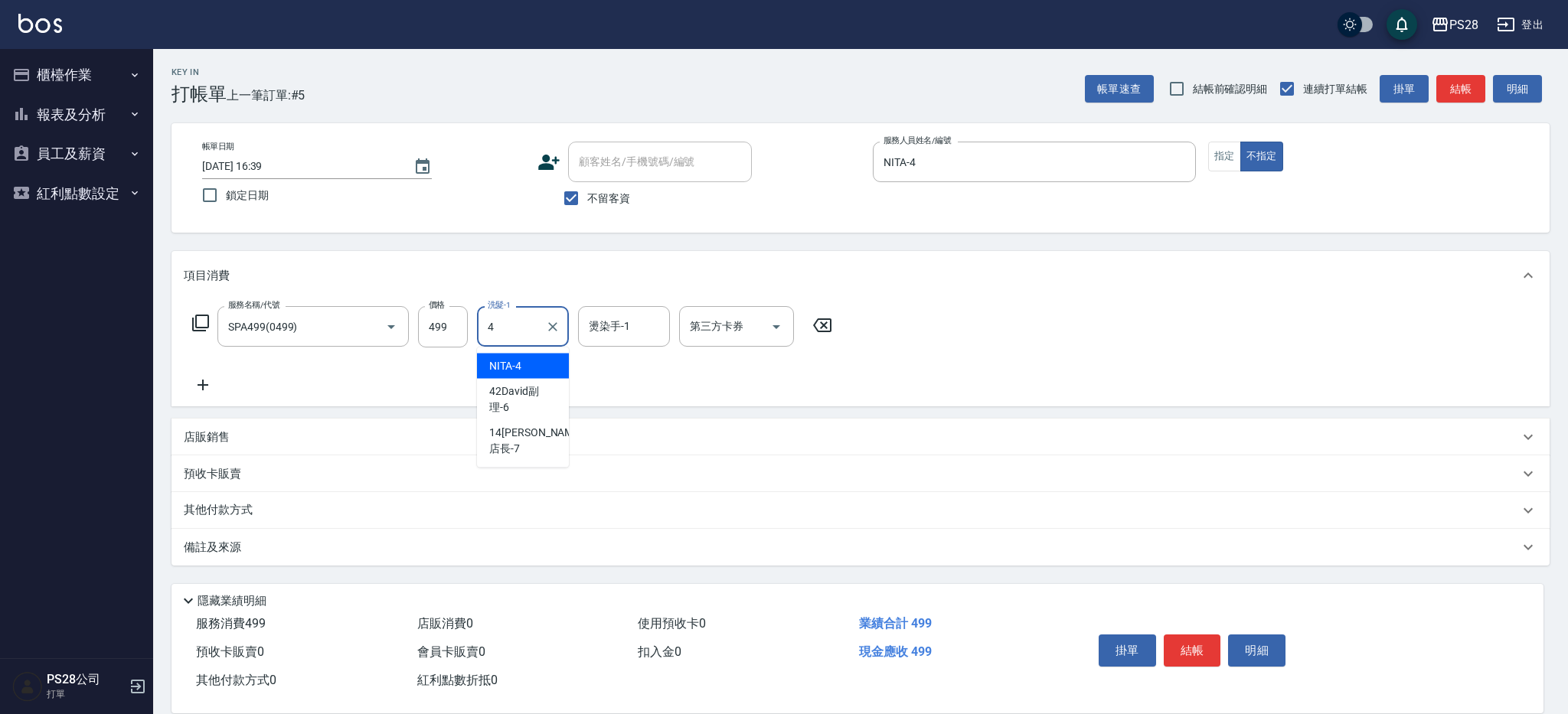
type input "NITA-4"
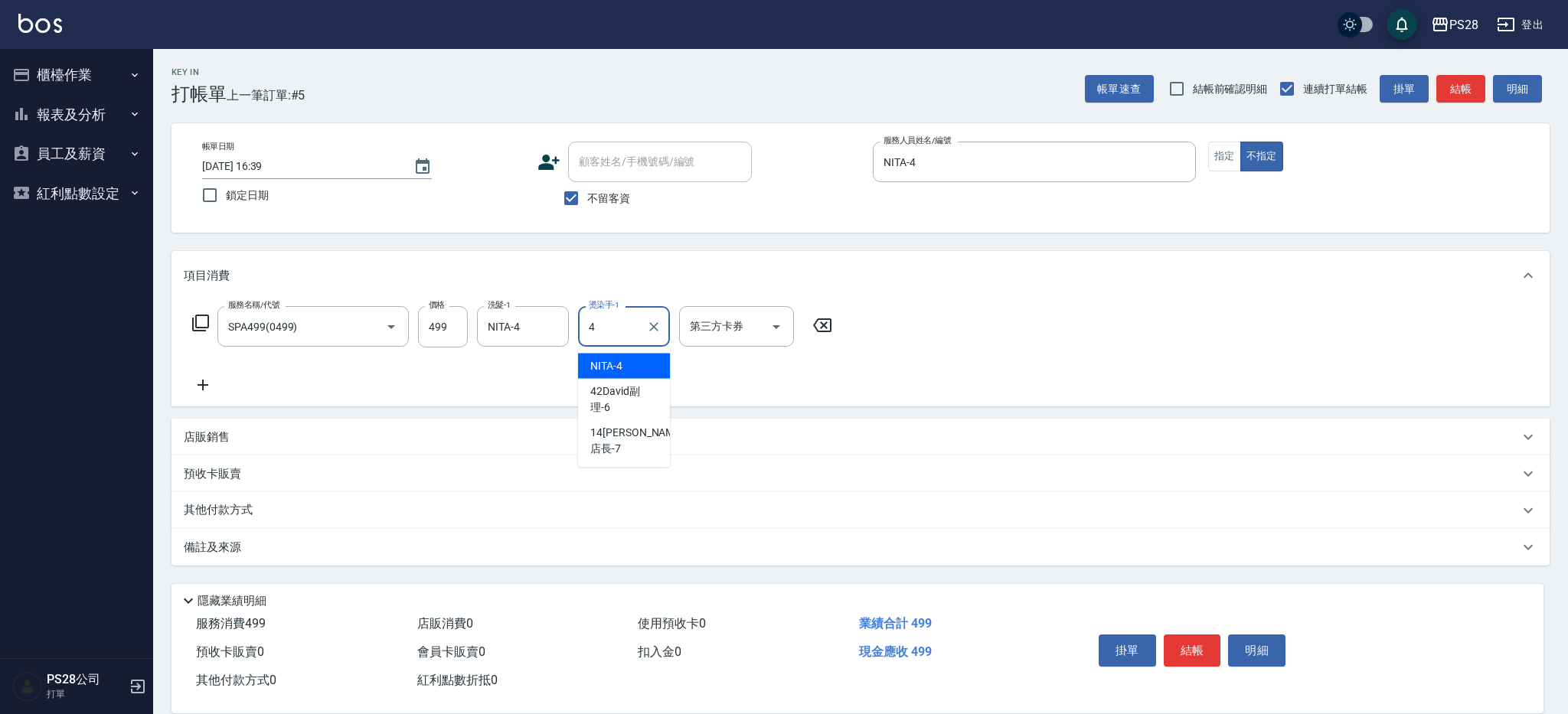
type input "NITA-4"
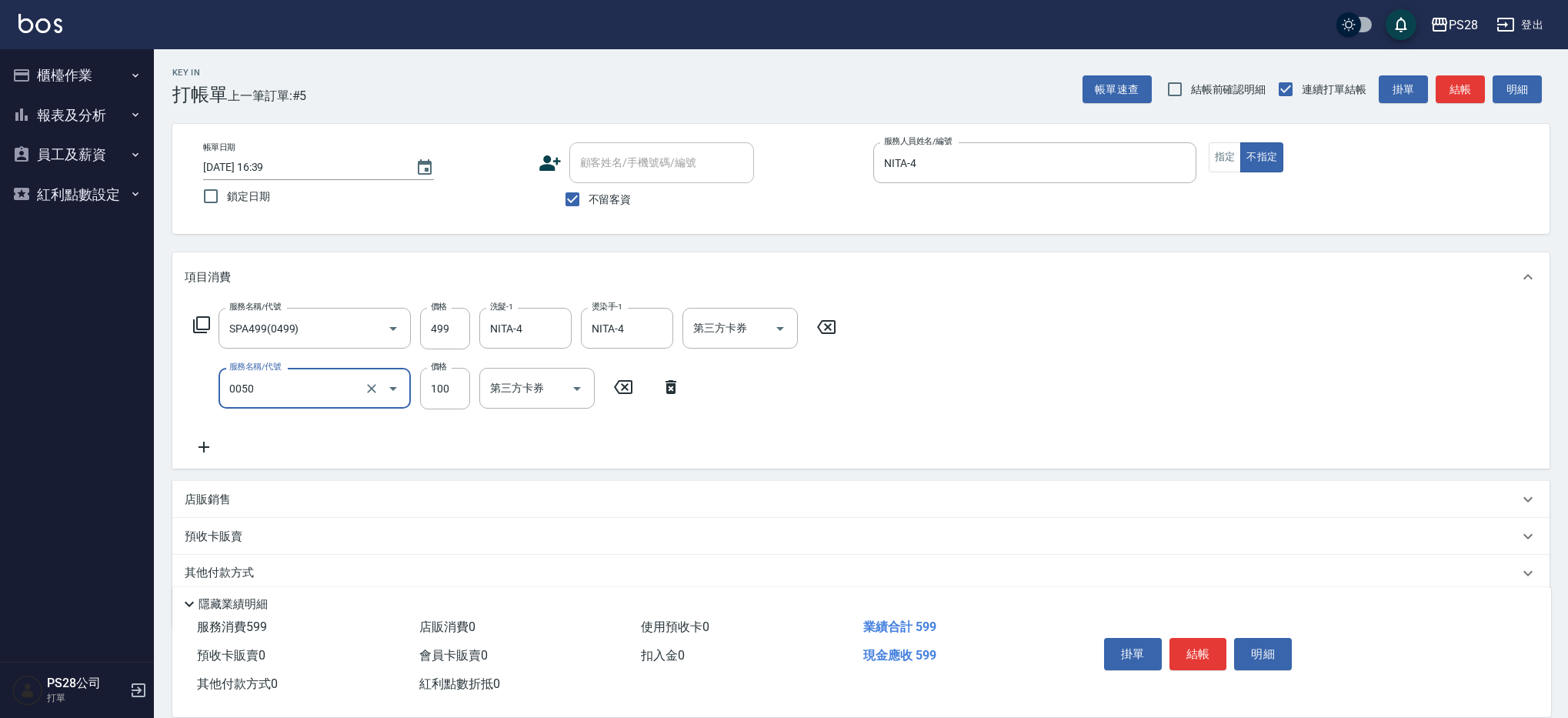
type input "剪瀏海(0050)"
click at [1189, 649] on button "結帳" at bounding box center [1198, 654] width 58 height 32
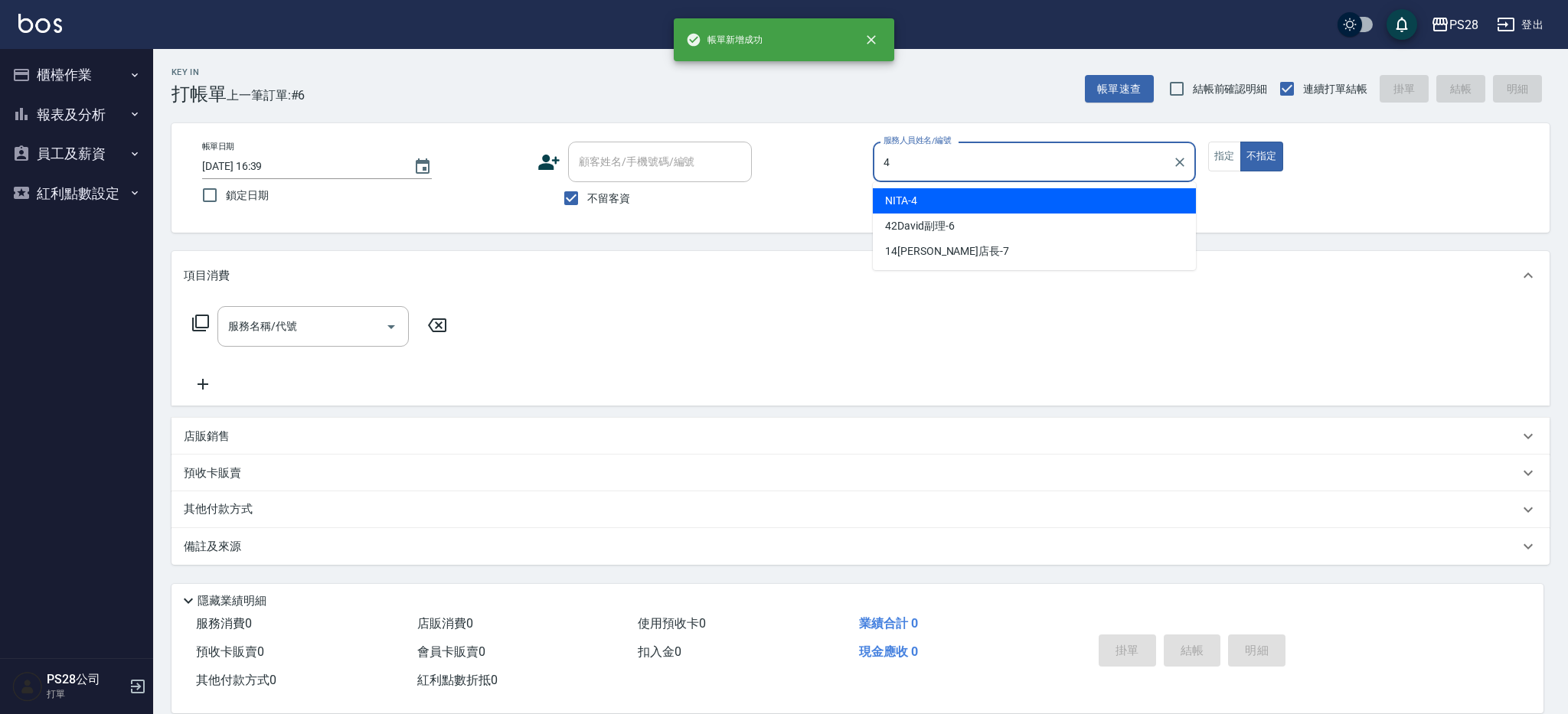
type input "NITA-4"
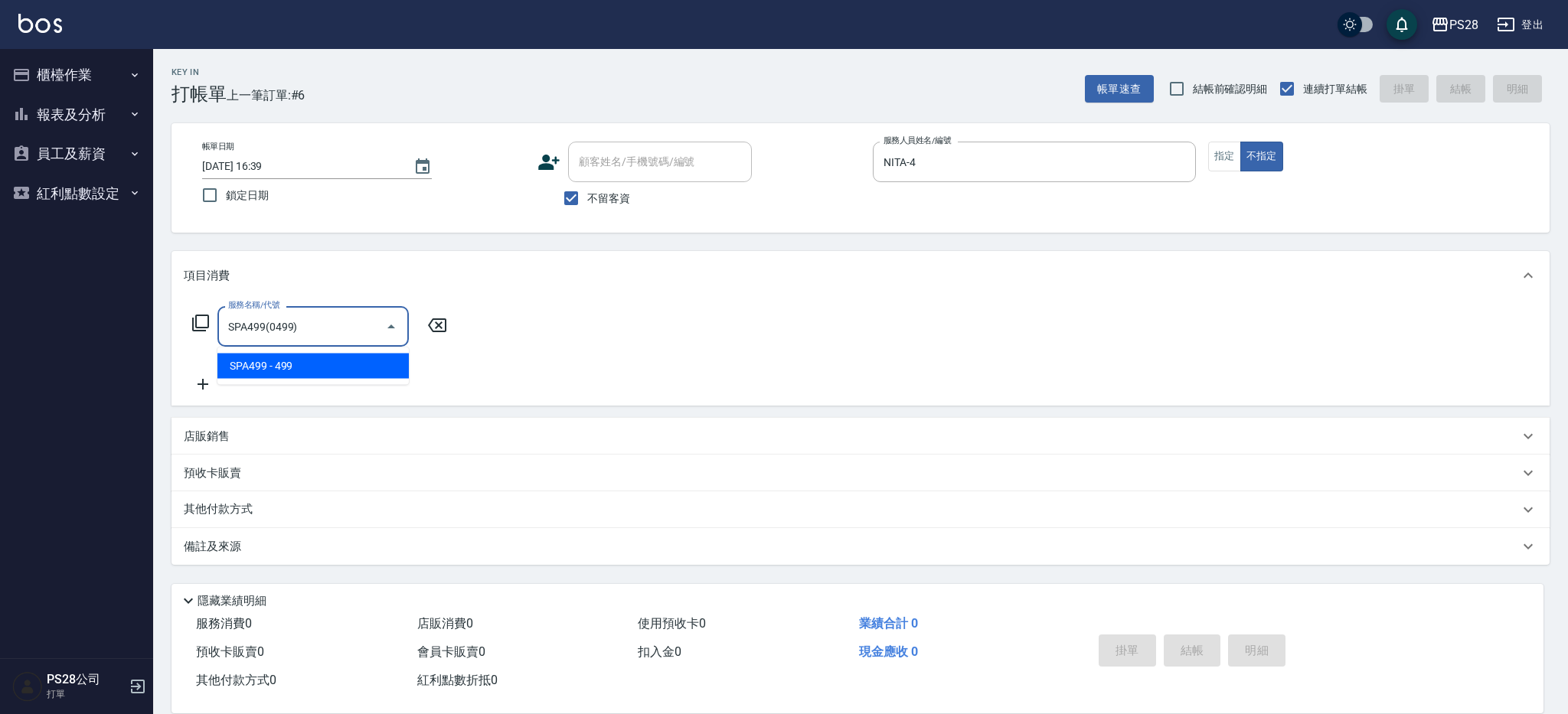
type input "SPA499(0499)"
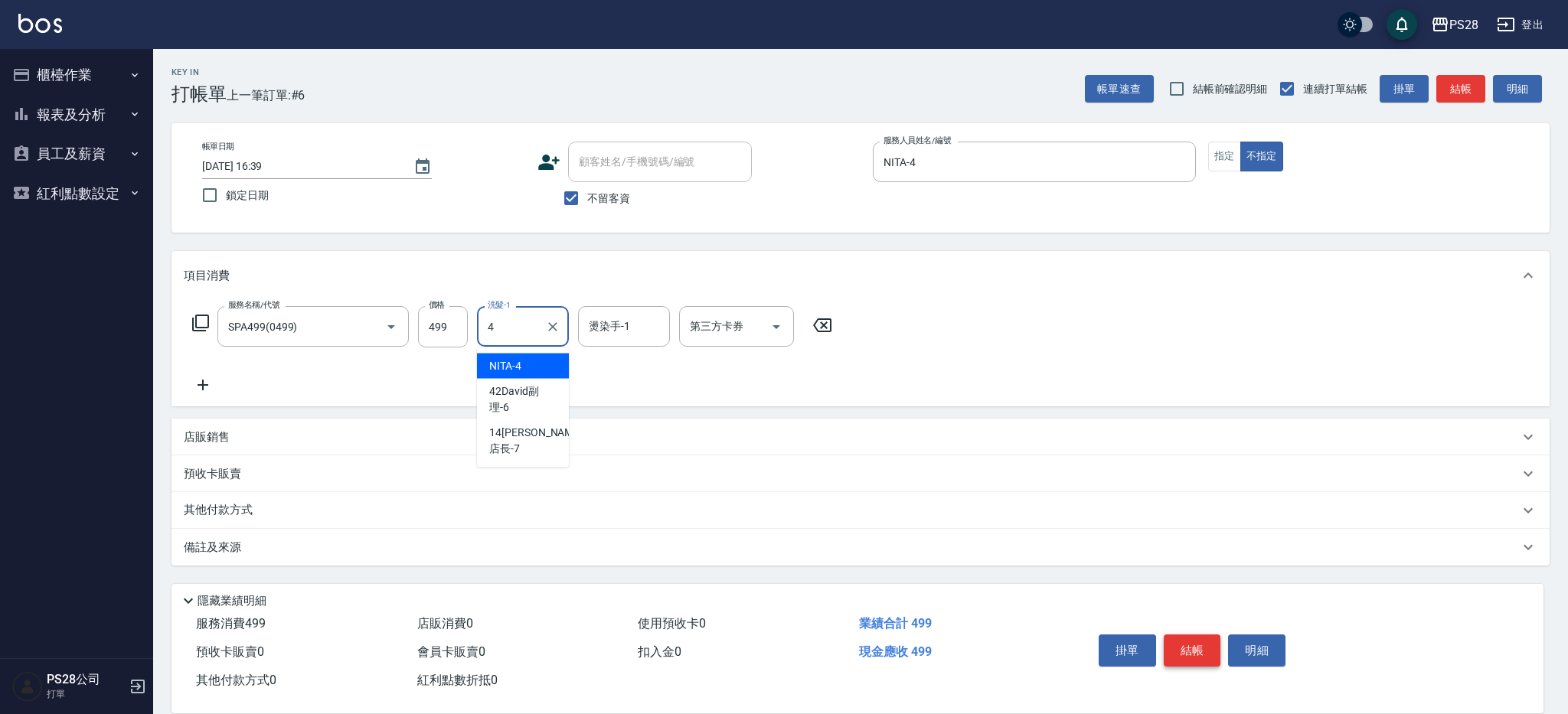
type input "NITA-4"
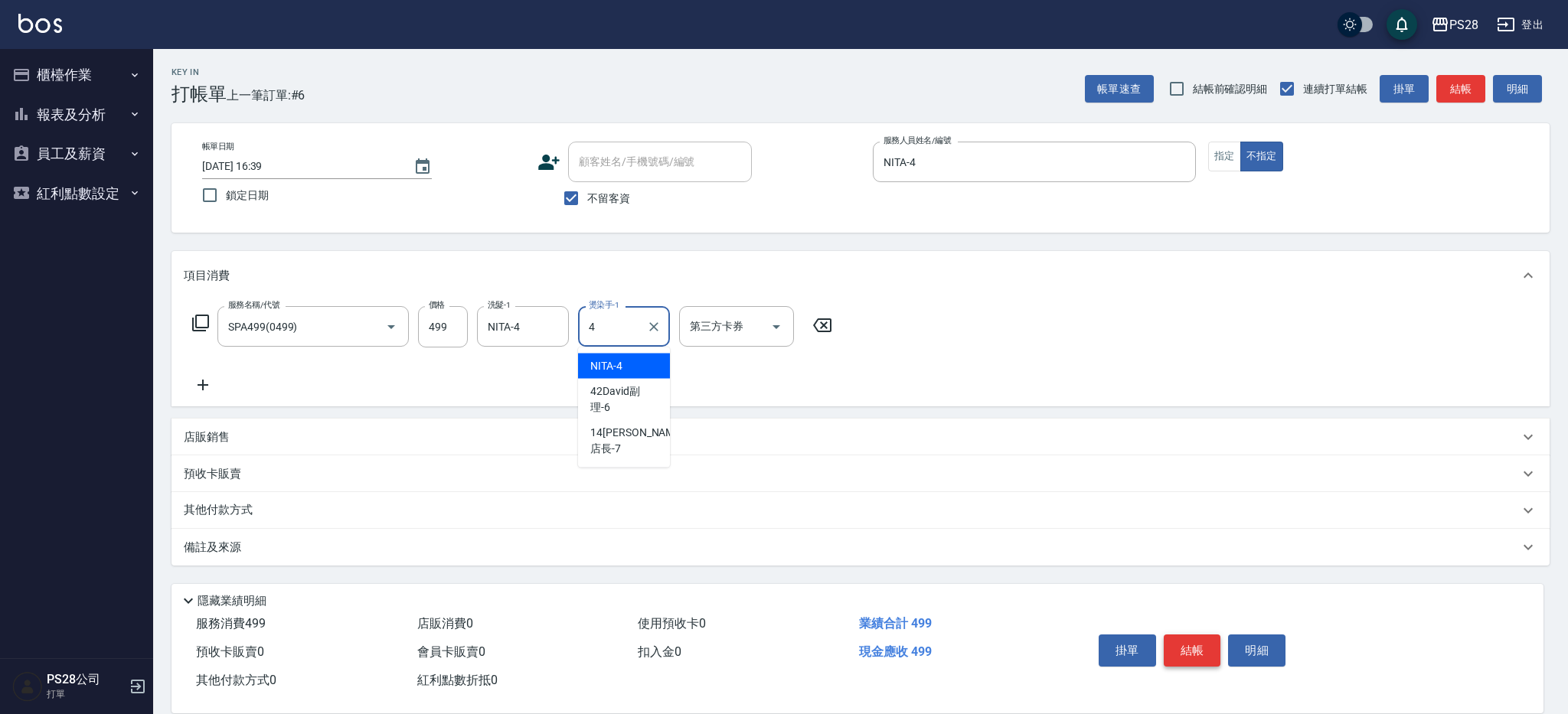
type input "NITA-4"
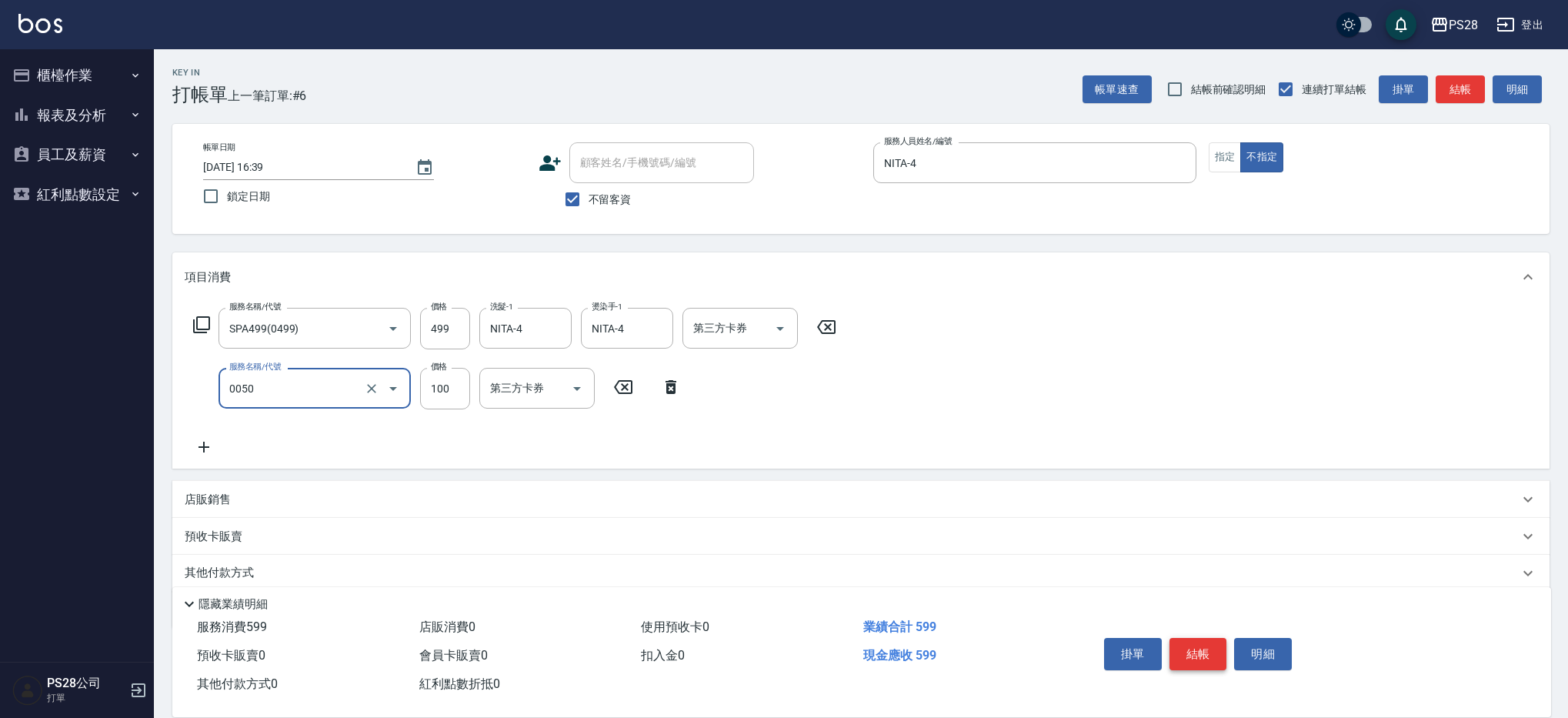
type input "剪瀏海(0050)"
type input "50"
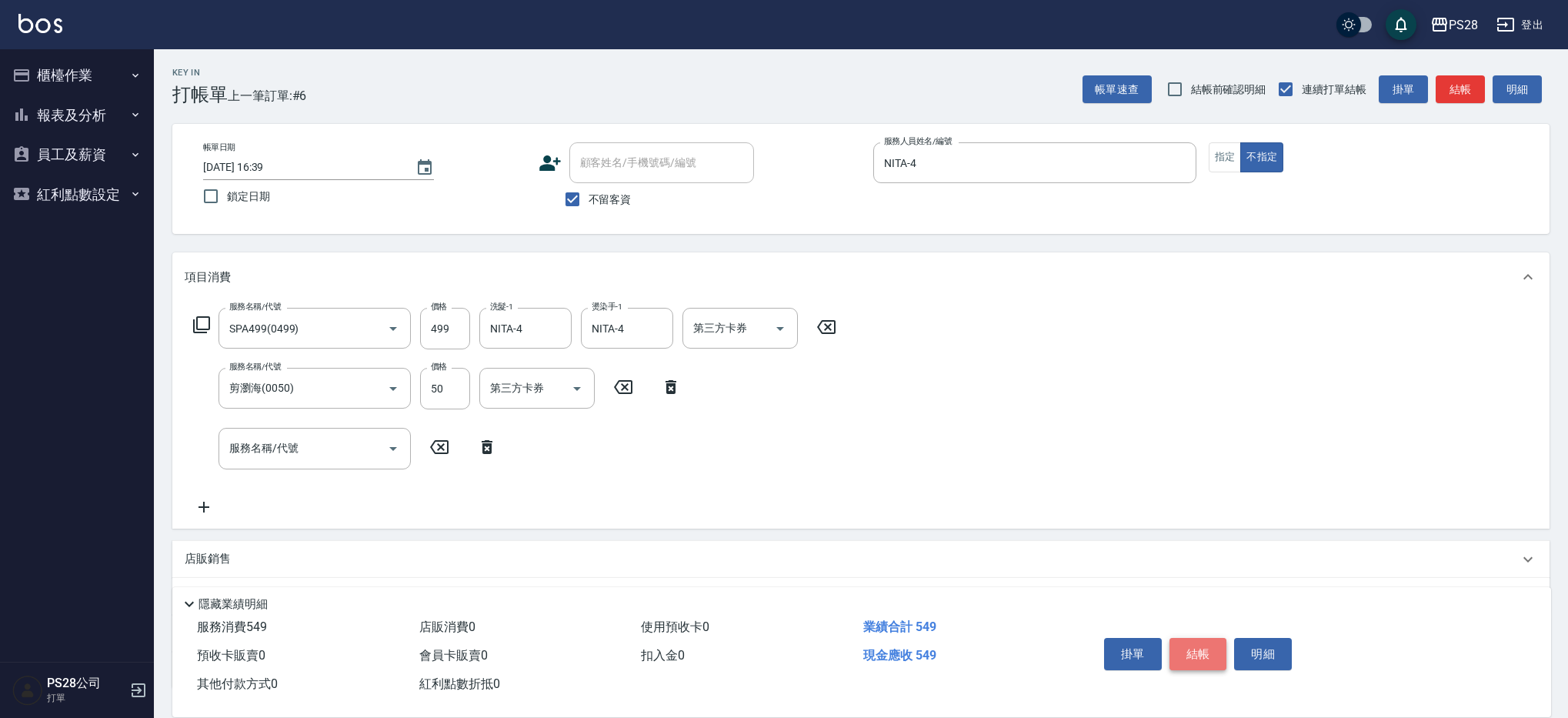
click at [1184, 648] on button "結帳" at bounding box center [1198, 654] width 58 height 32
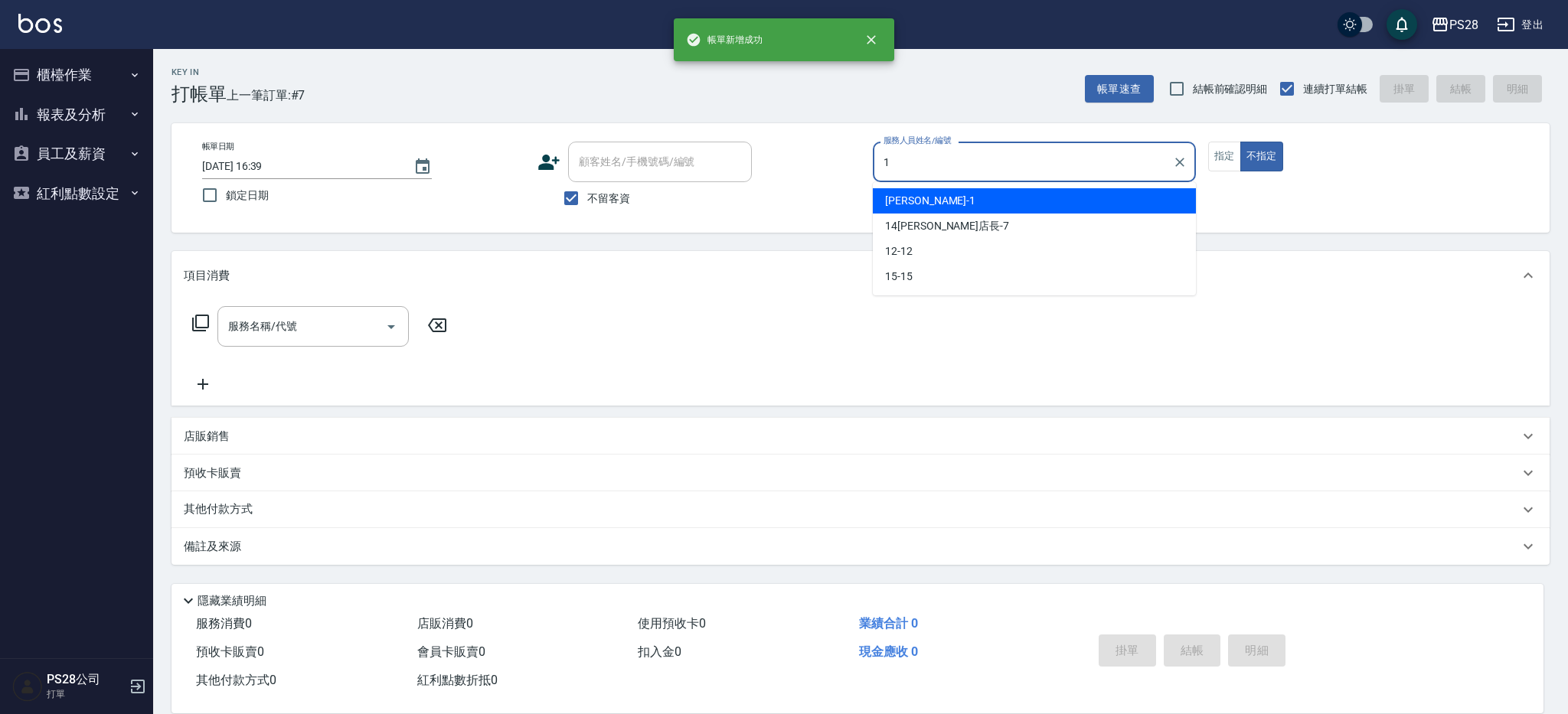
type input "[PERSON_NAME]-1"
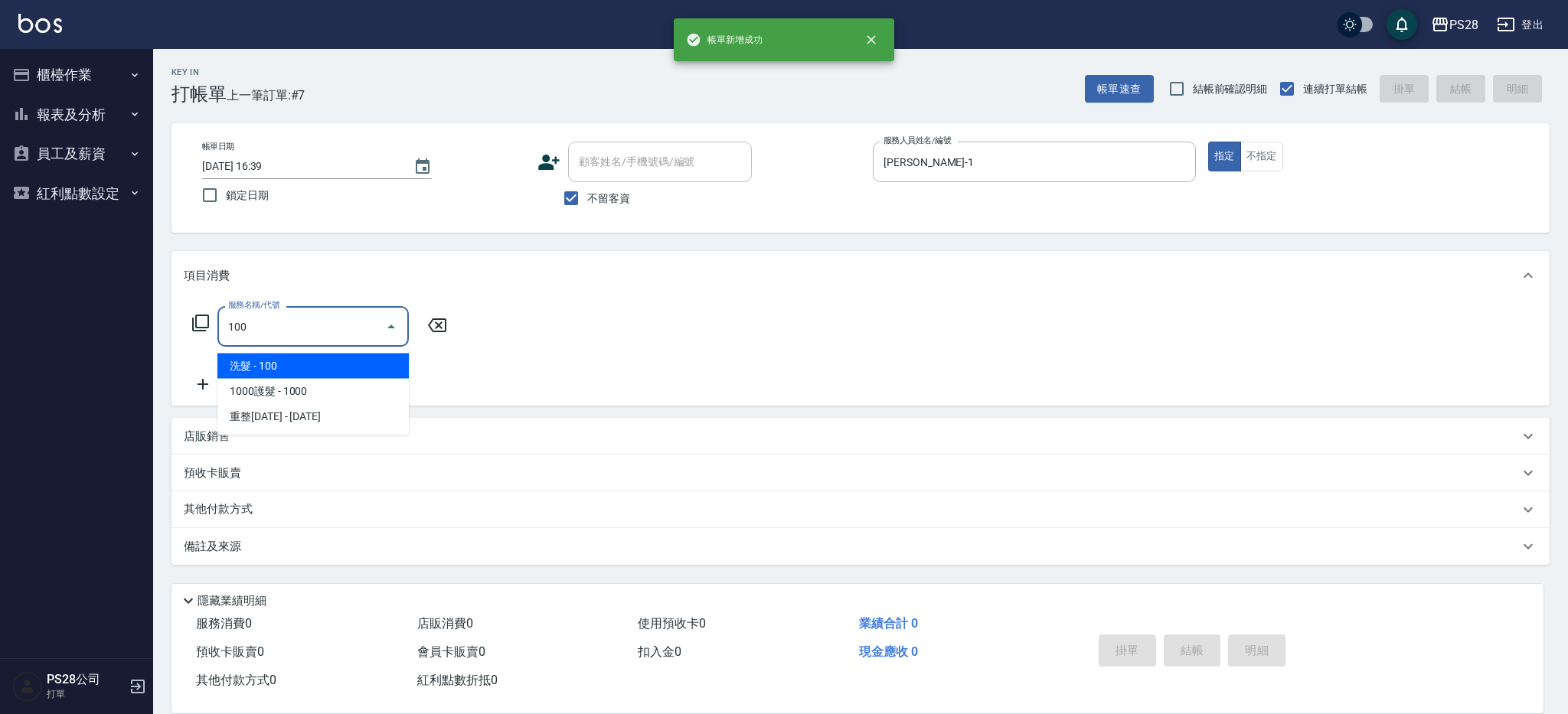
type input "洗髮(100)"
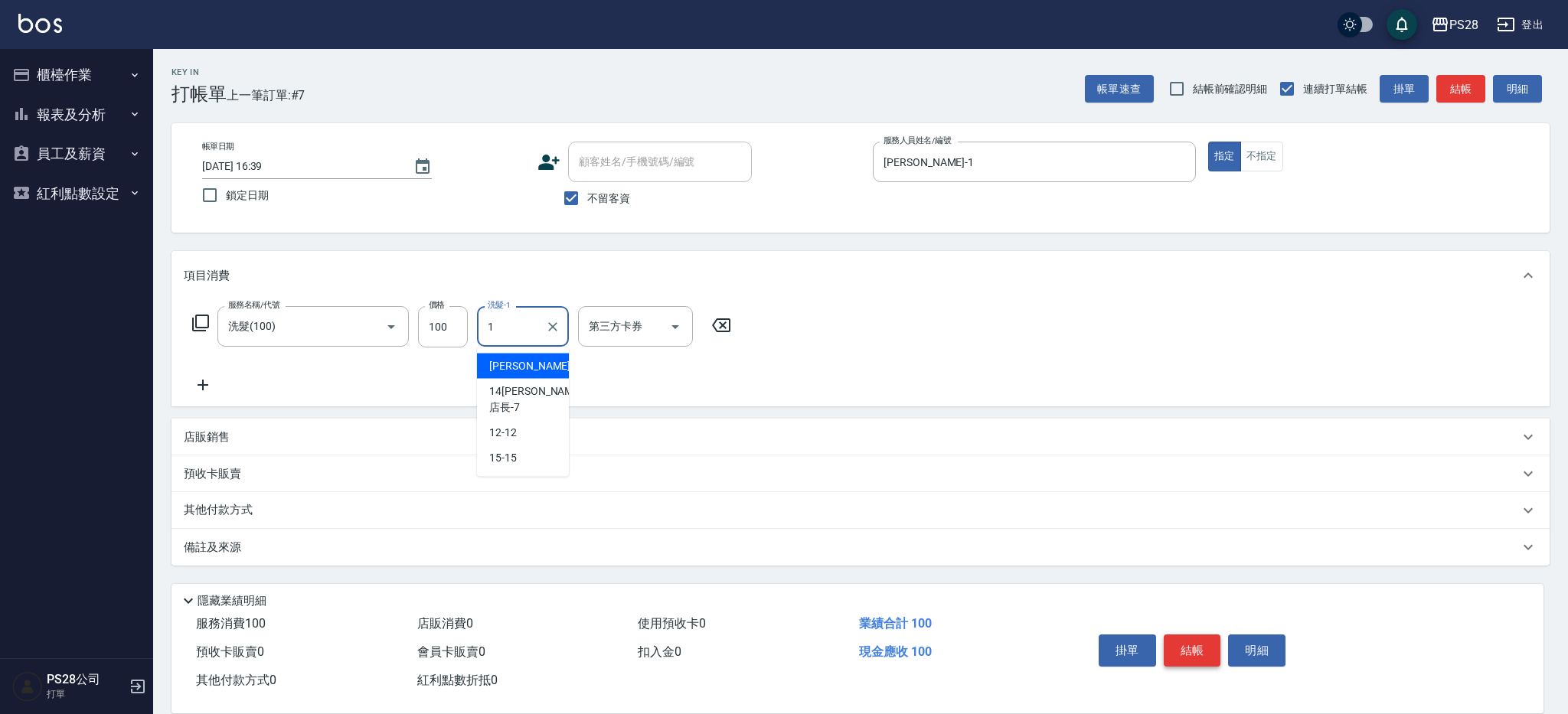
type input "[PERSON_NAME]-1"
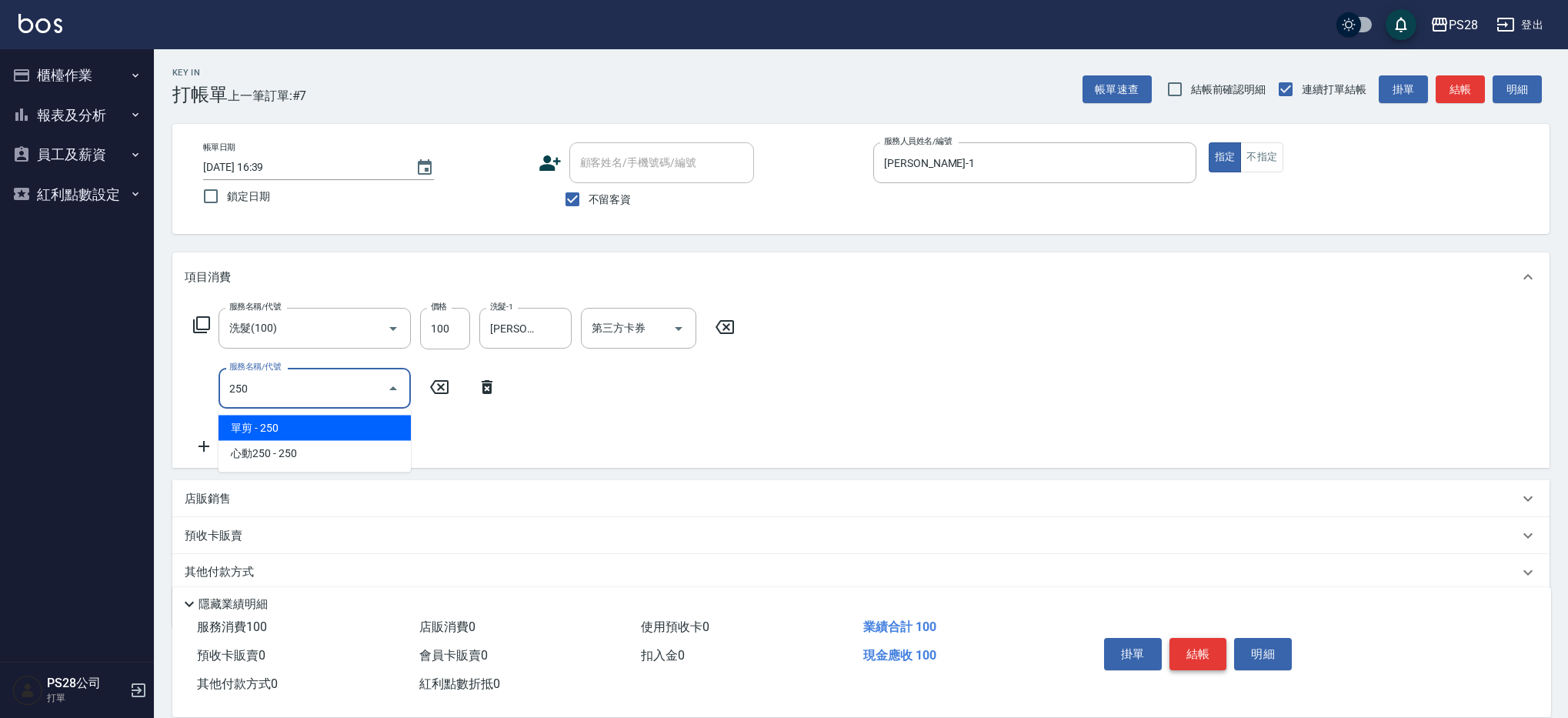
type input "單剪(250)"
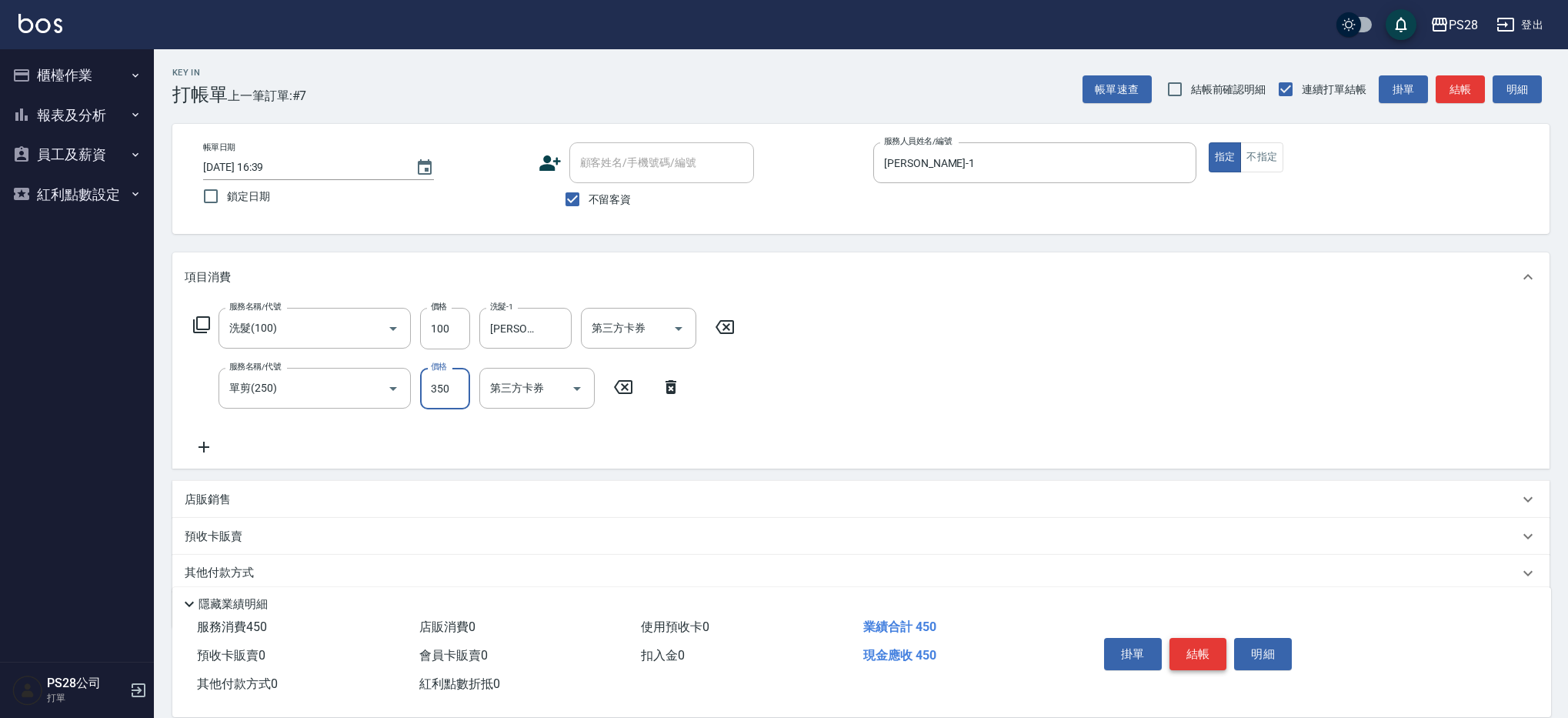
type input "350"
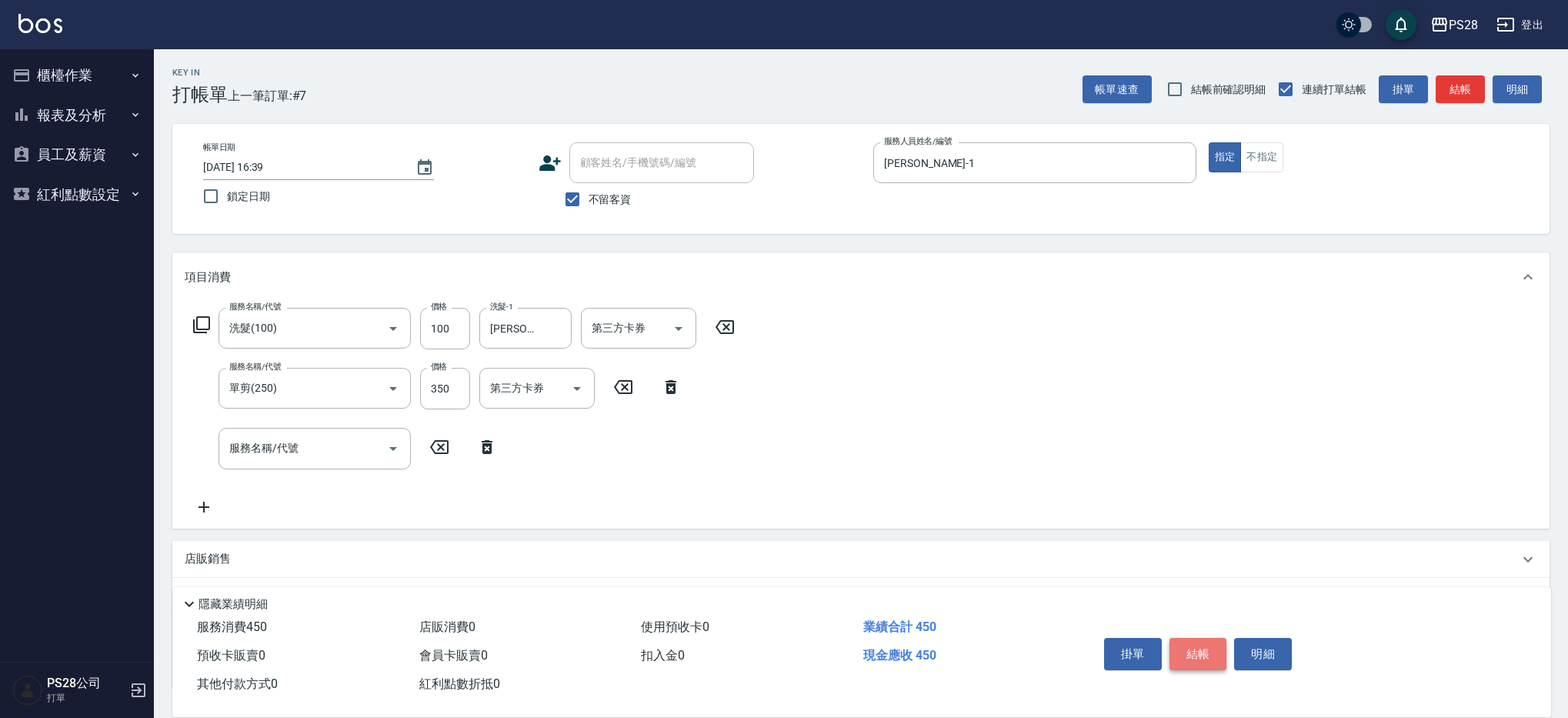
click at [1198, 651] on button "結帳" at bounding box center [1198, 654] width 58 height 32
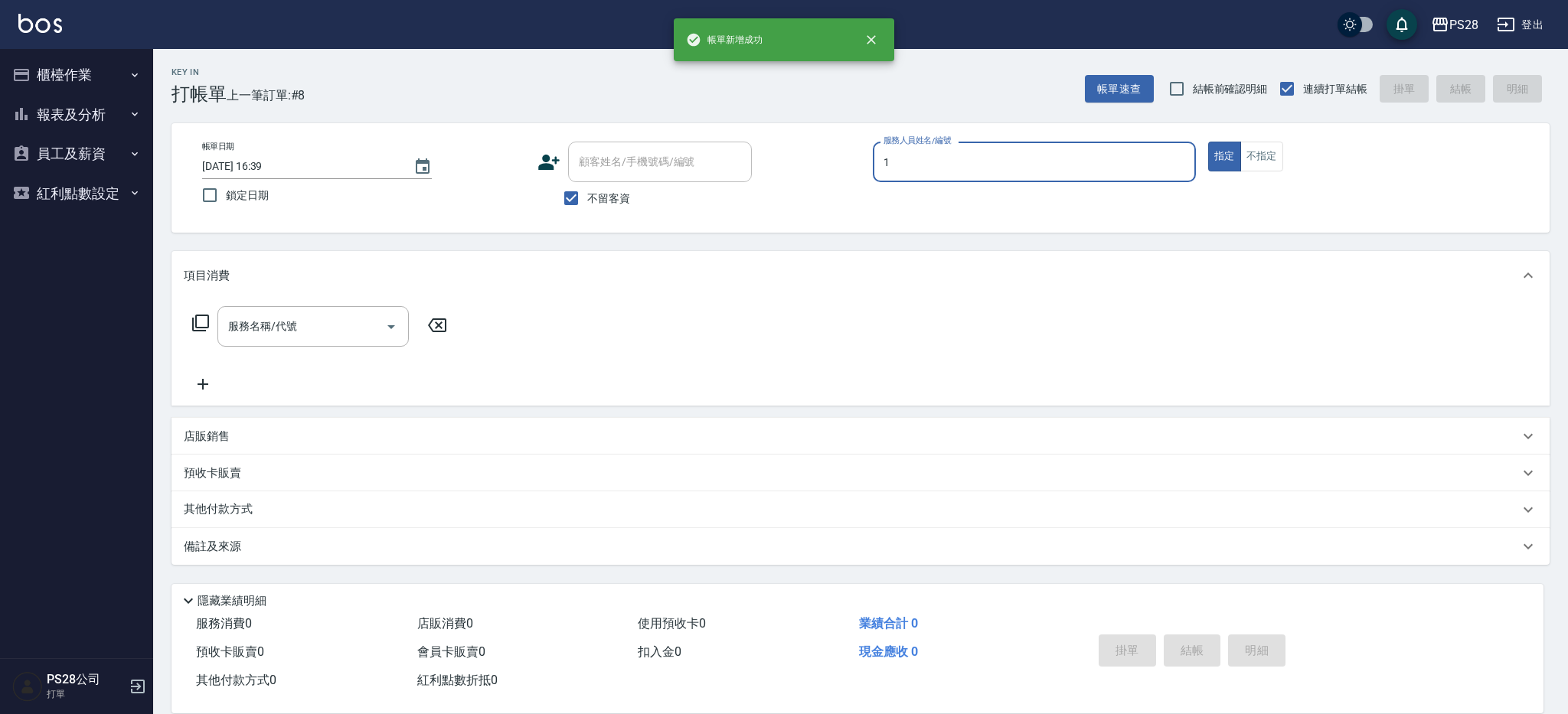
type input "[PERSON_NAME]-1"
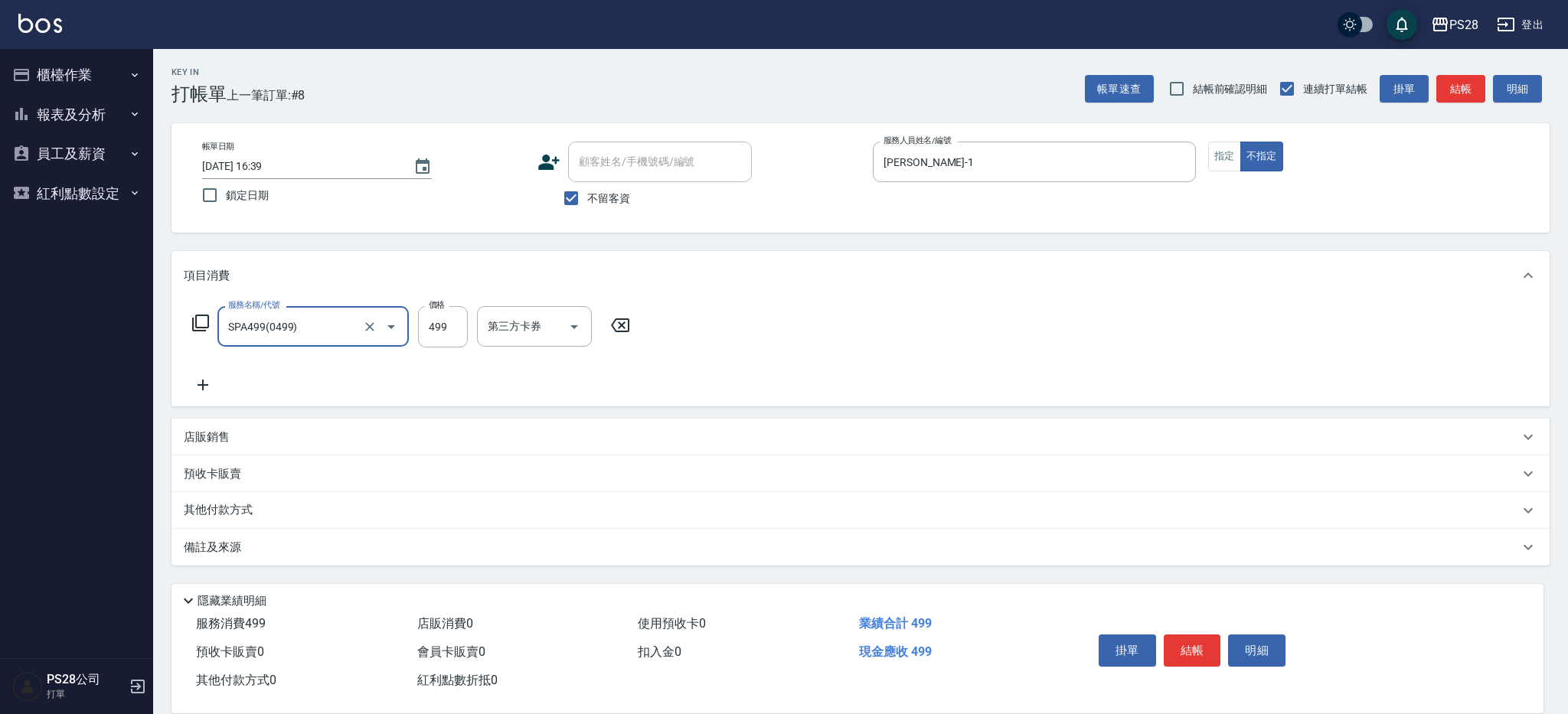
type input "SPA499(0499)"
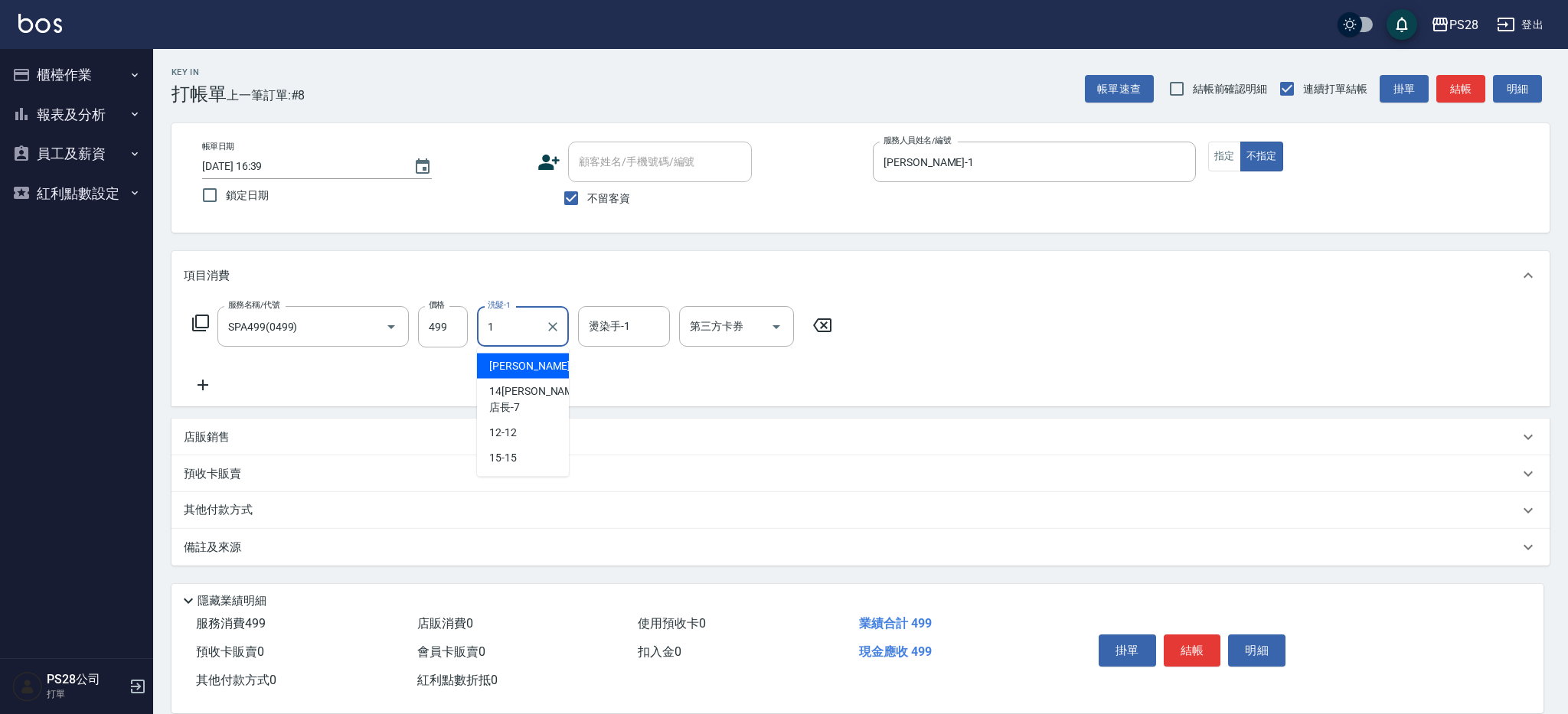
type input "[PERSON_NAME]-1"
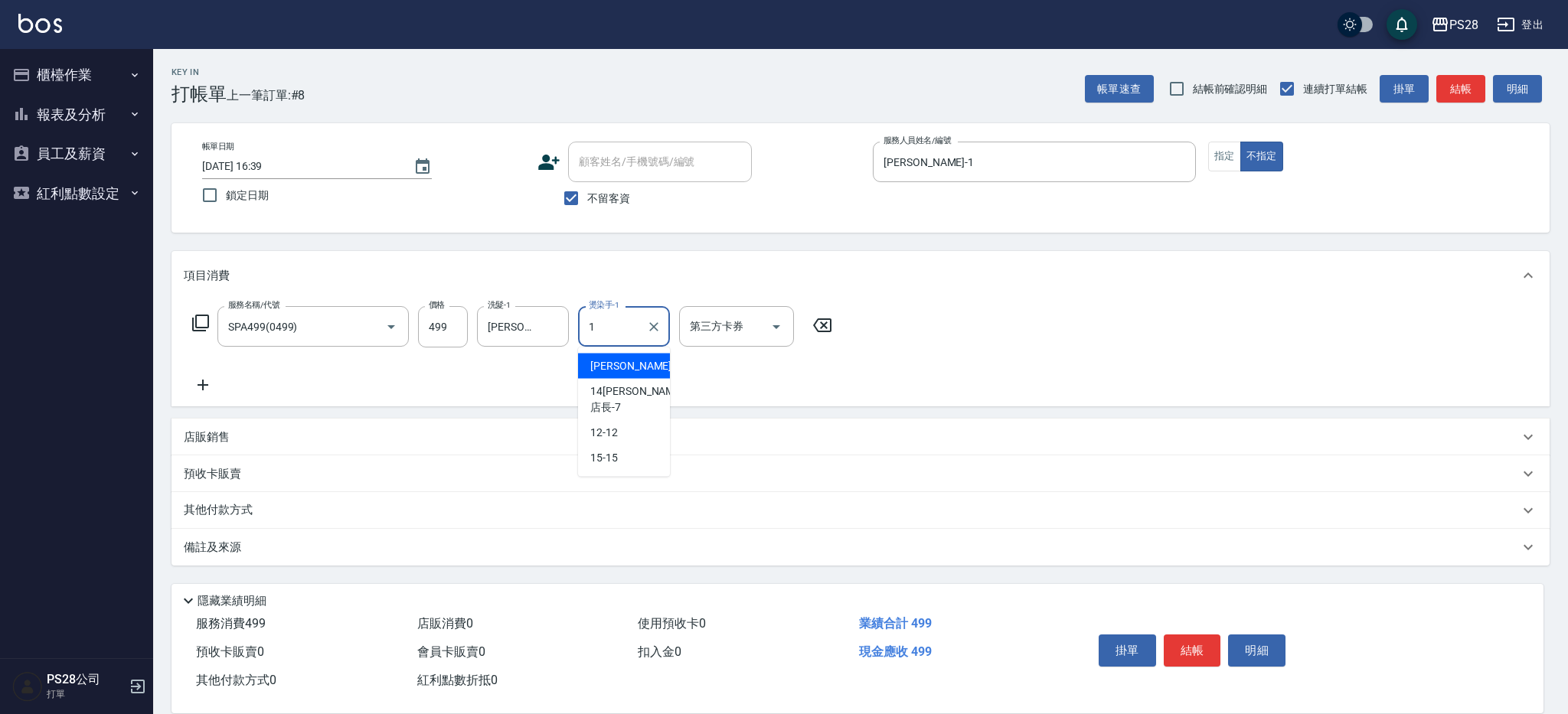
type input "[PERSON_NAME]-1"
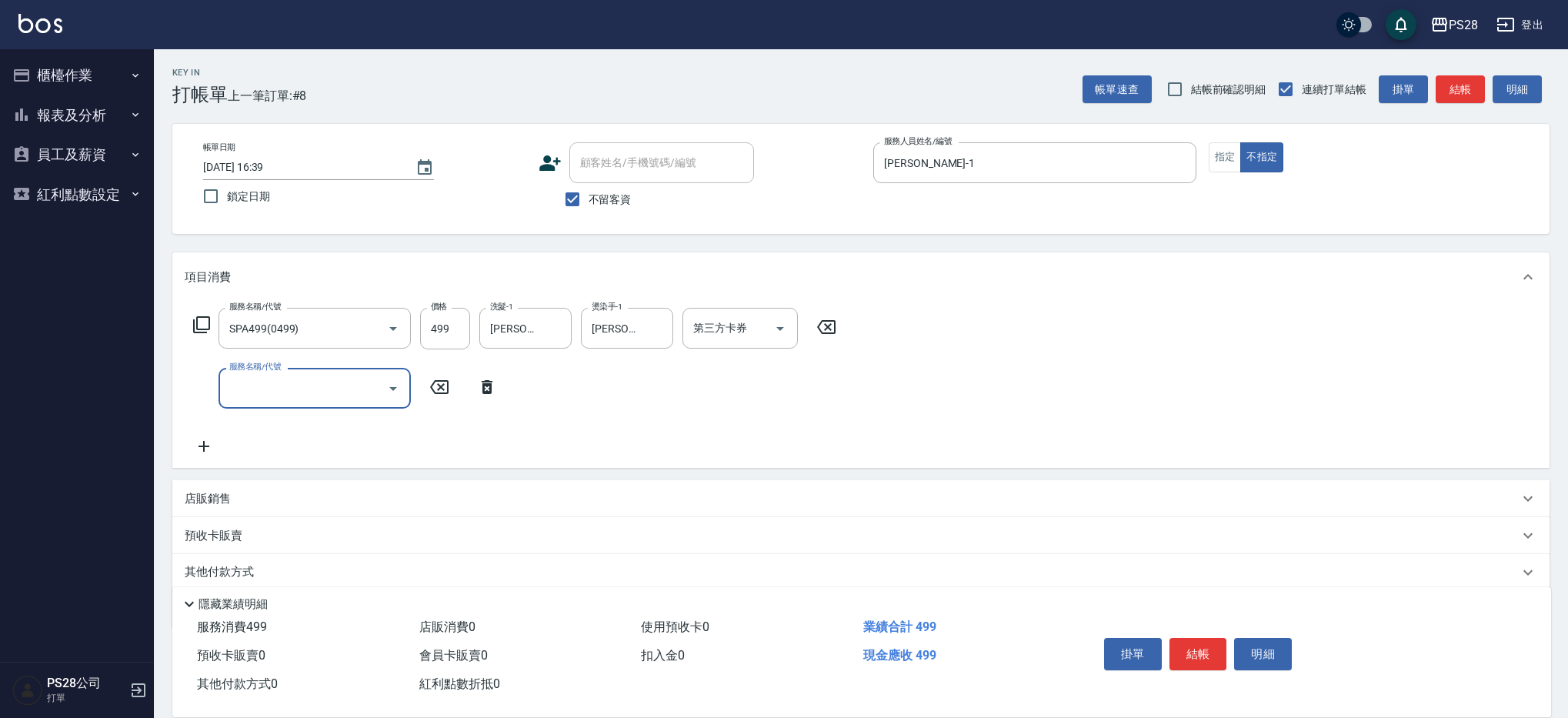
click at [1212, 650] on button "結帳" at bounding box center [1198, 654] width 58 height 32
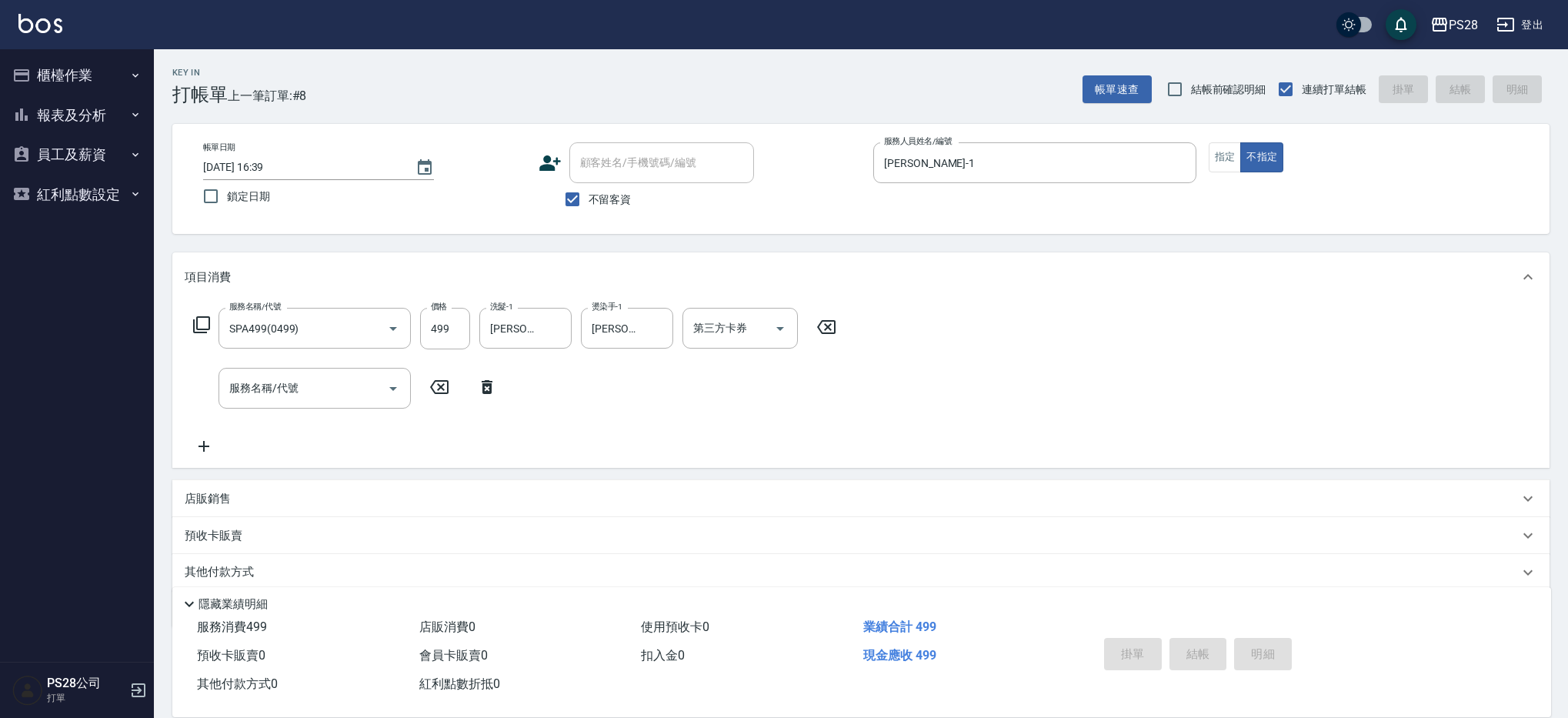
type input "[DATE] 16:40"
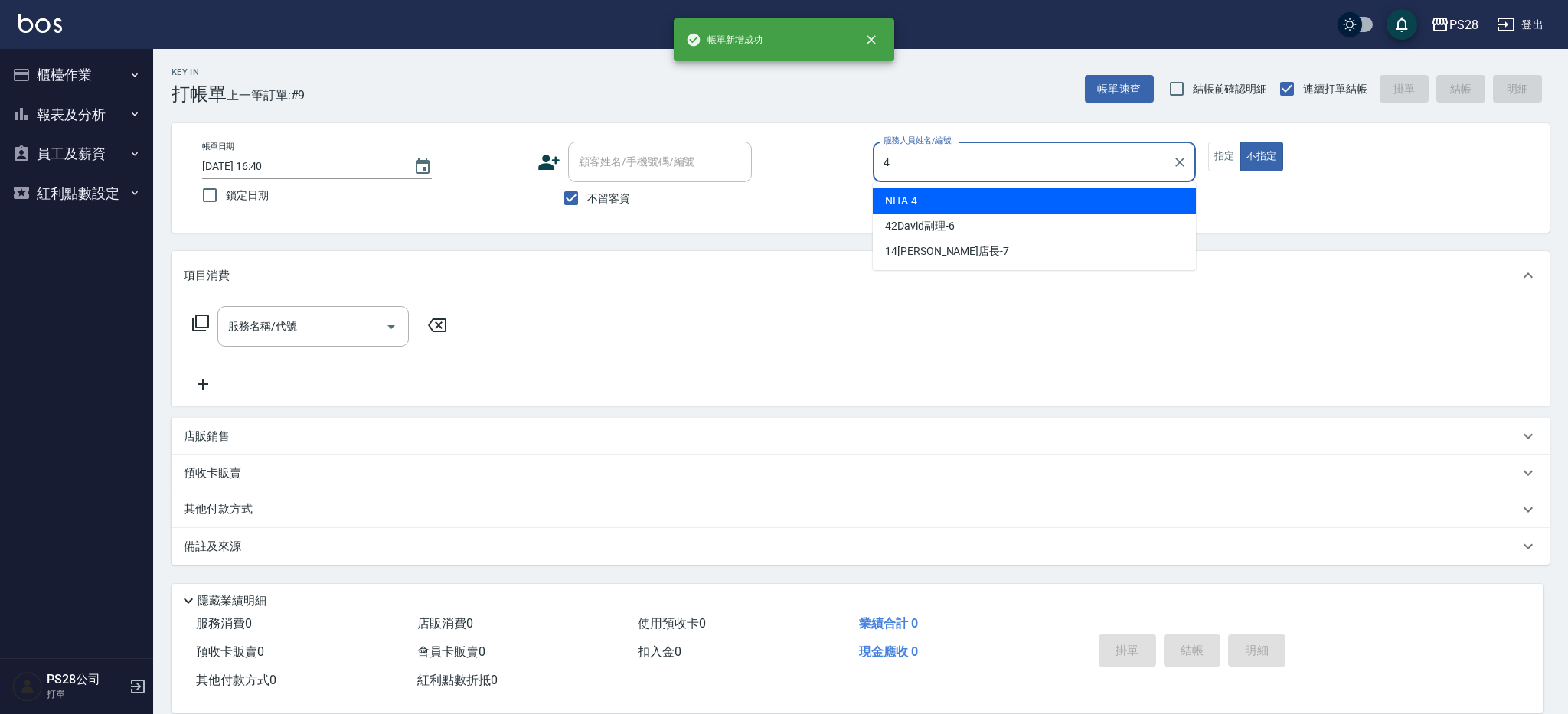
type input "NITA-4"
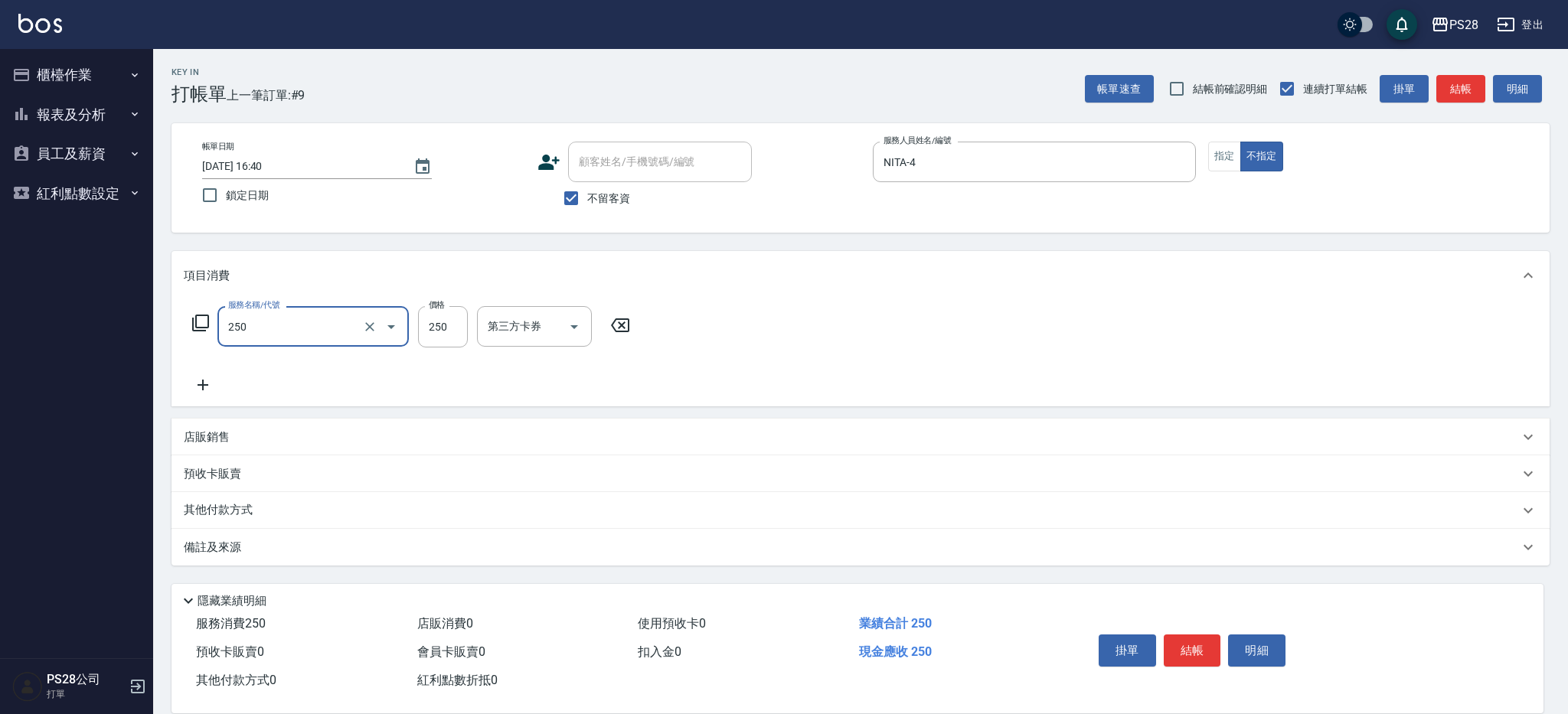
type input "單剪(250)"
type input "149"
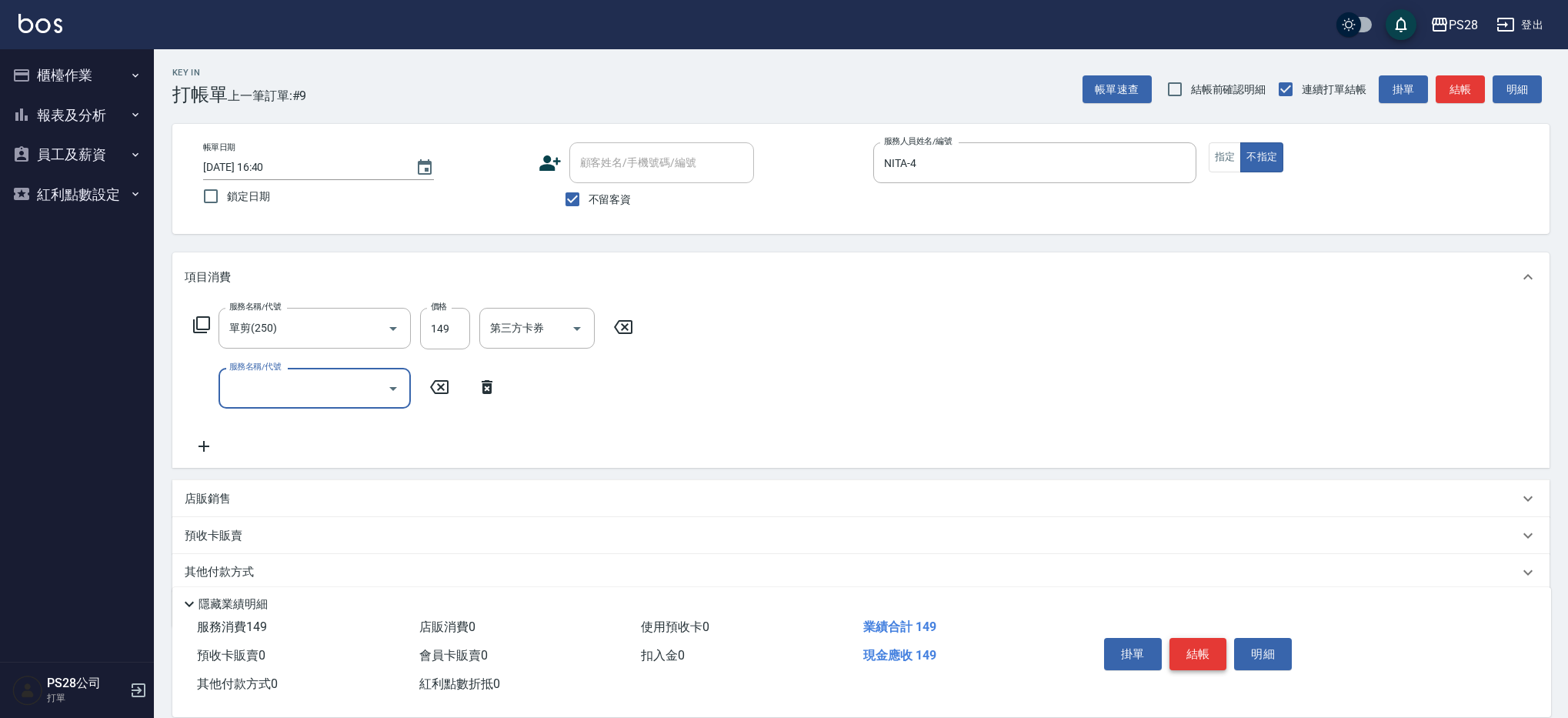
click at [1190, 646] on button "結帳" at bounding box center [1198, 654] width 58 height 32
